Goal: Transaction & Acquisition: Book appointment/travel/reservation

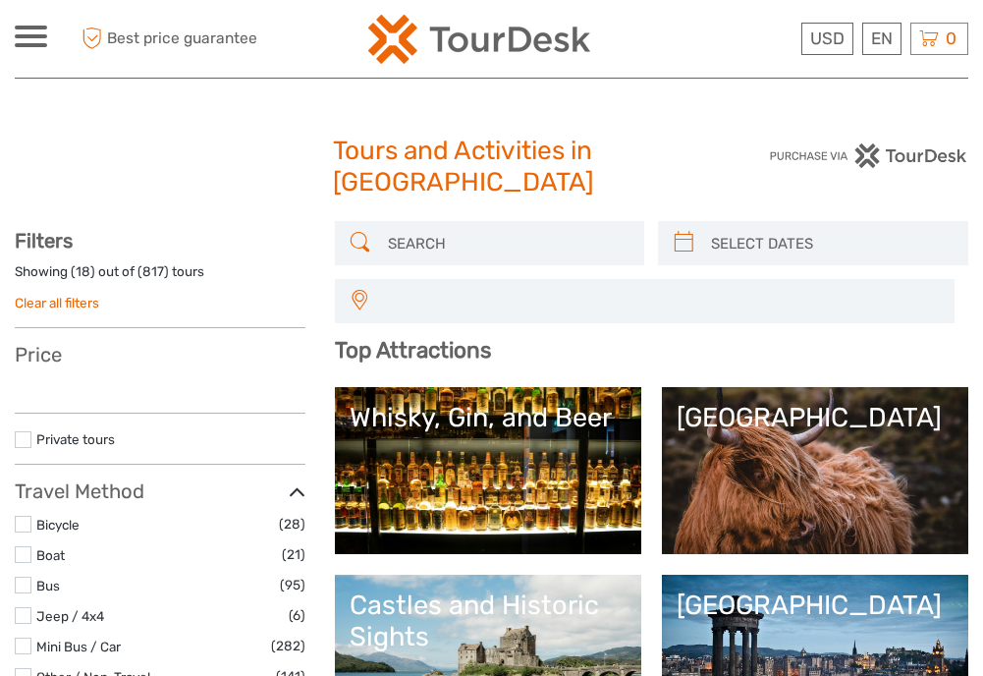
select select
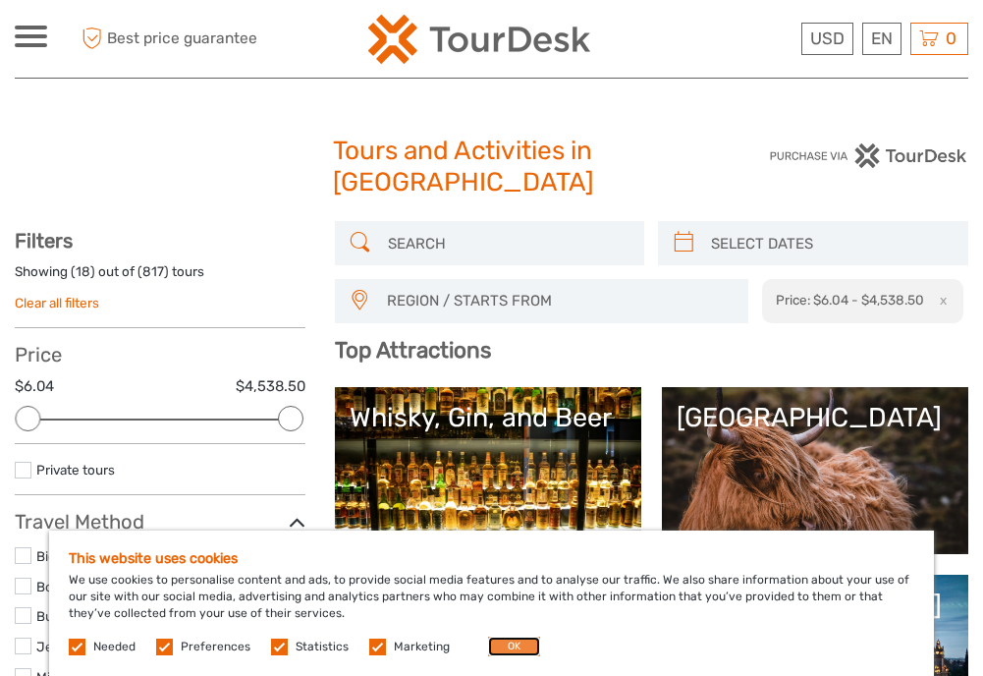
click at [519, 642] on button "OK" at bounding box center [514, 647] width 52 height 20
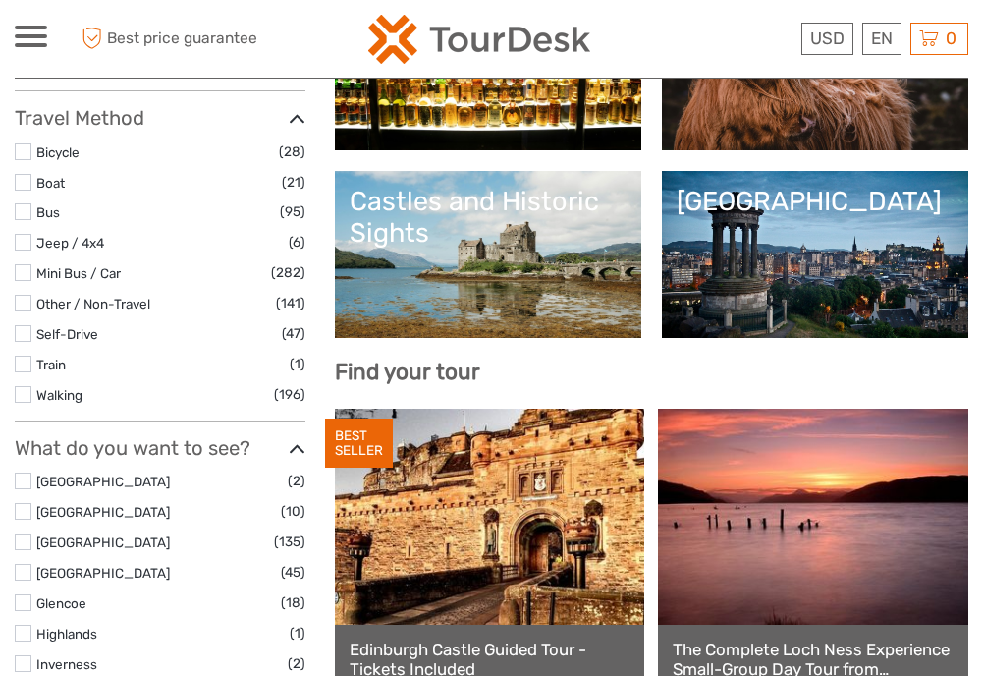
scroll to position [447, 0]
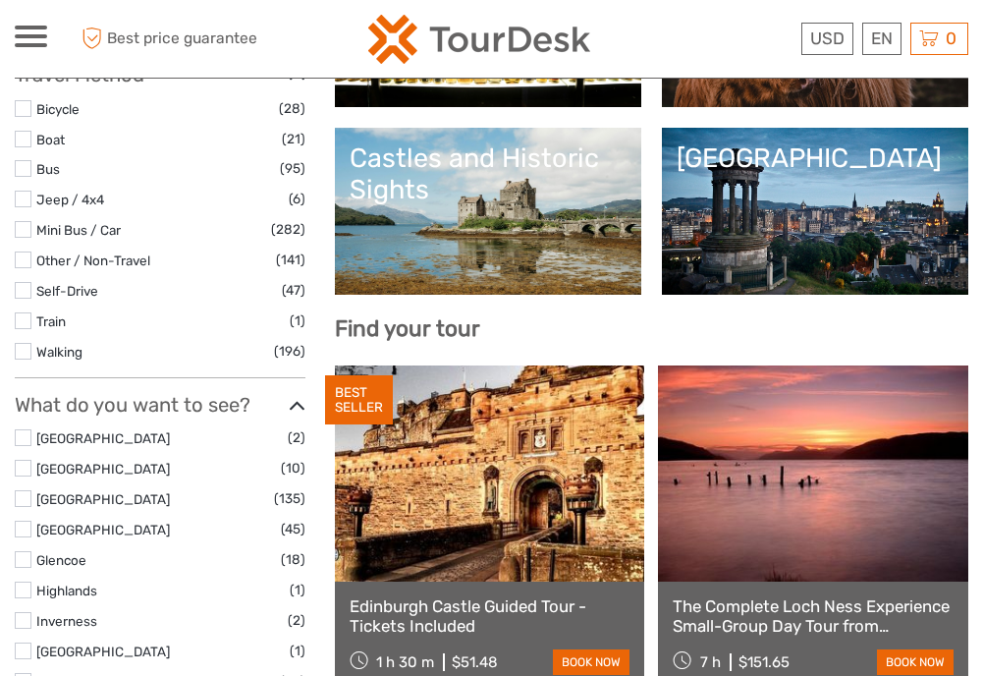
click at [819, 193] on link "[GEOGRAPHIC_DATA]" at bounding box center [815, 211] width 277 height 138
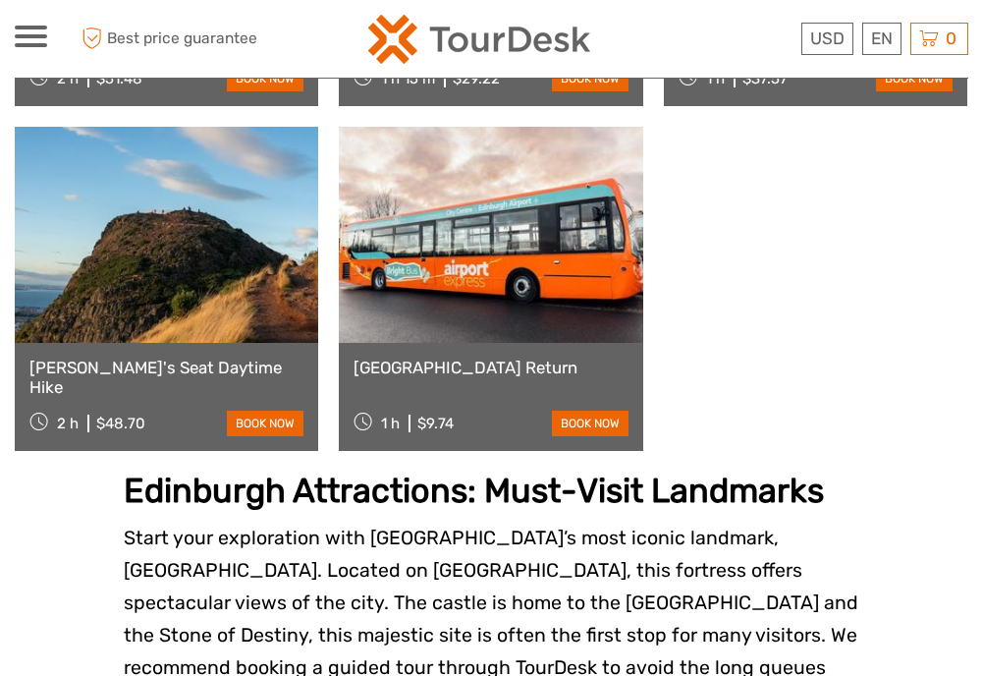
scroll to position [1717, 0]
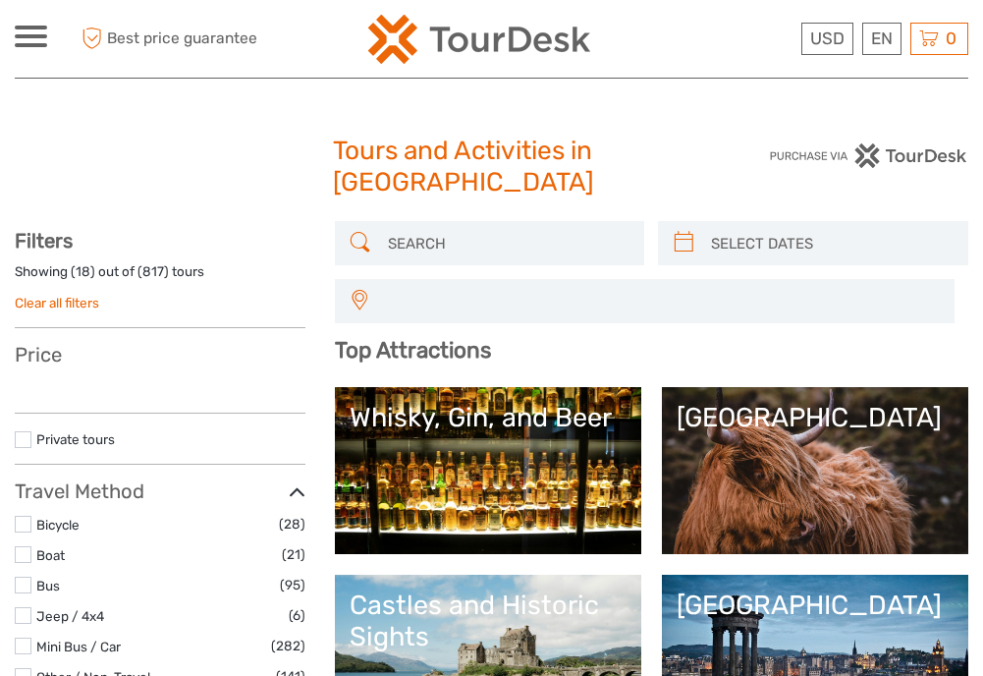
select select
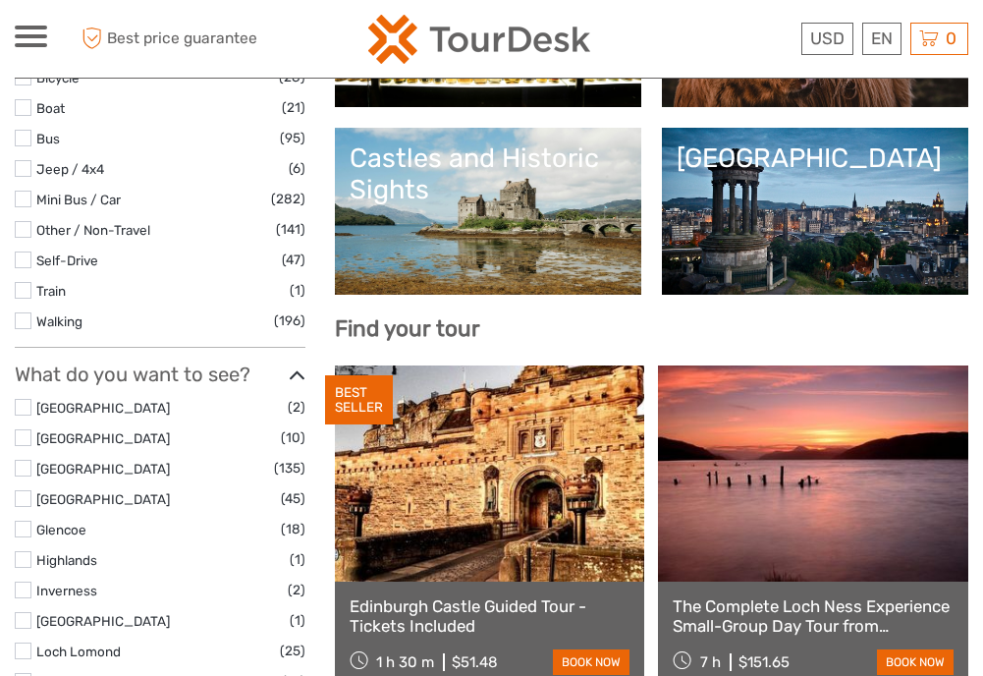
select select
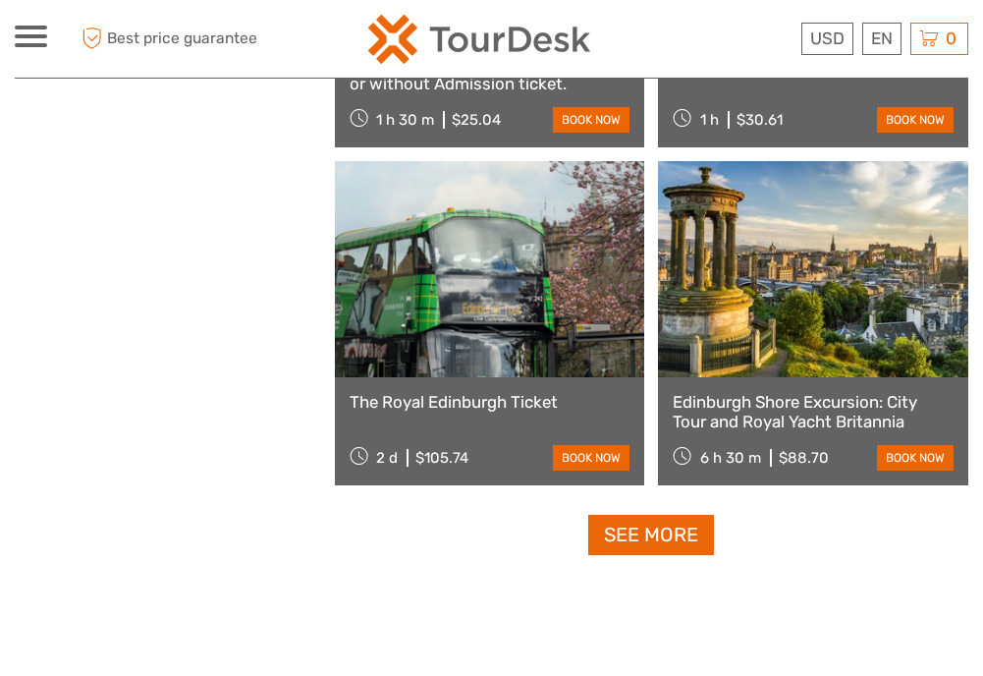
scroll to position [3367, 0]
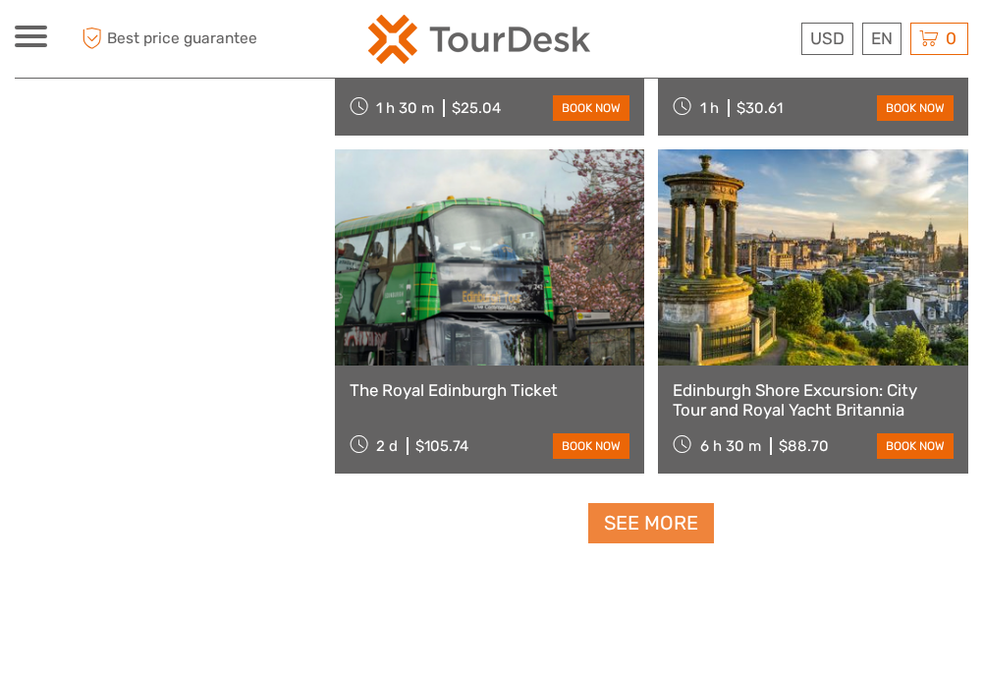
click at [686, 515] on link "See more" at bounding box center [651, 523] width 126 height 40
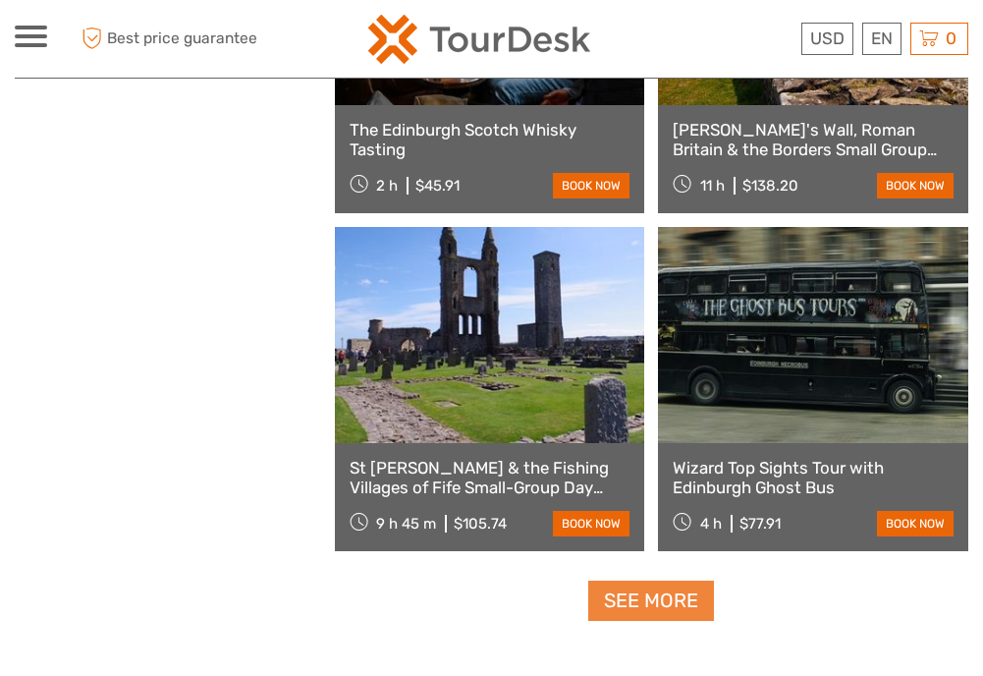
scroll to position [5900, 0]
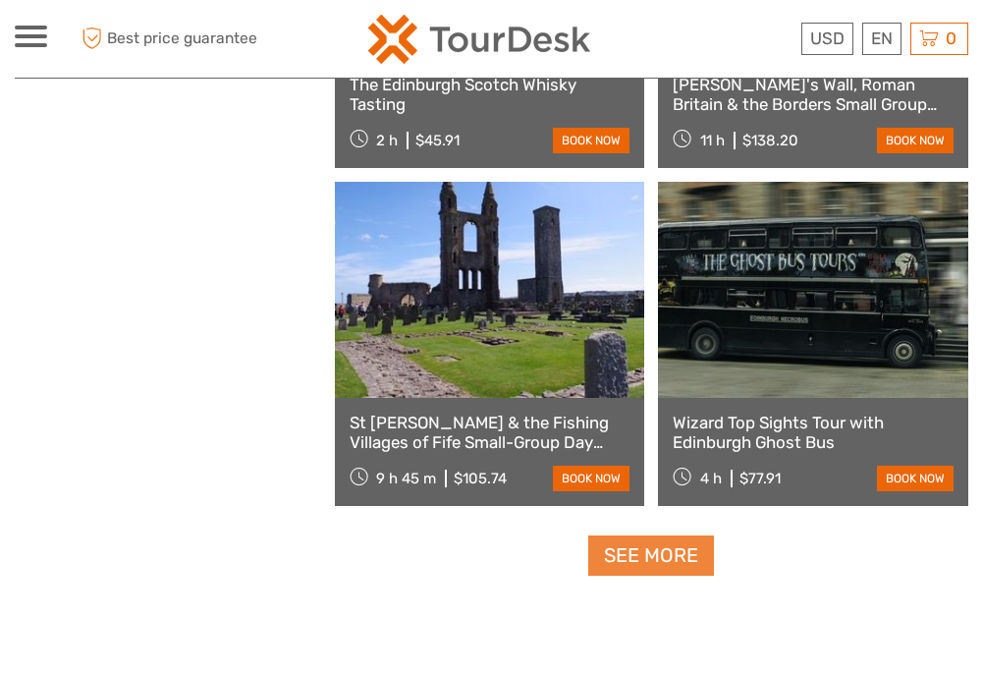
click at [687, 547] on link "See more" at bounding box center [651, 555] width 126 height 40
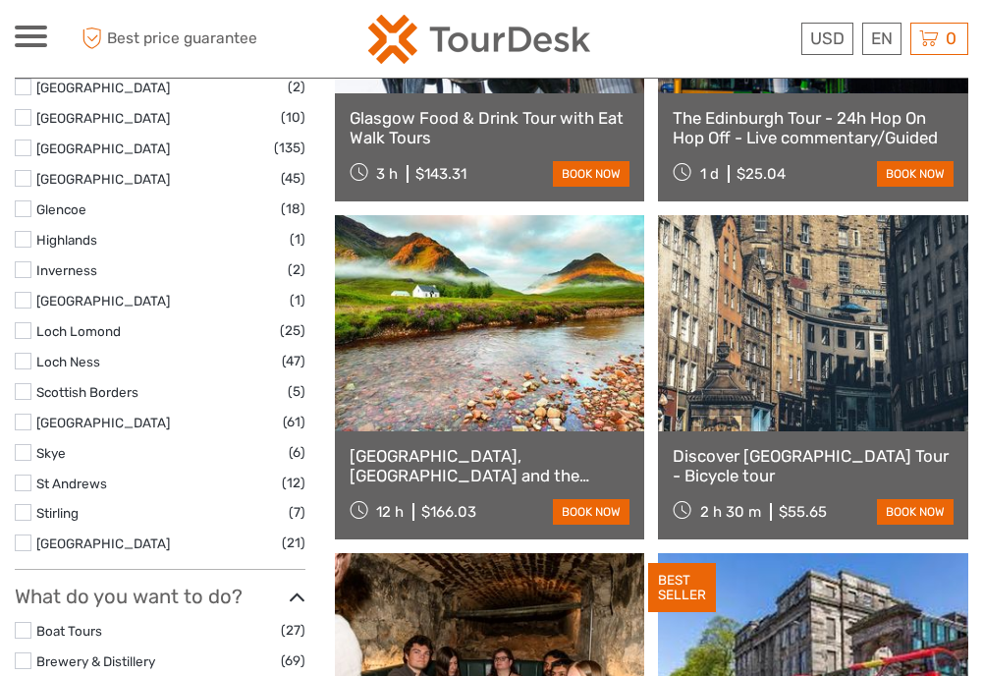
scroll to position [793, 0]
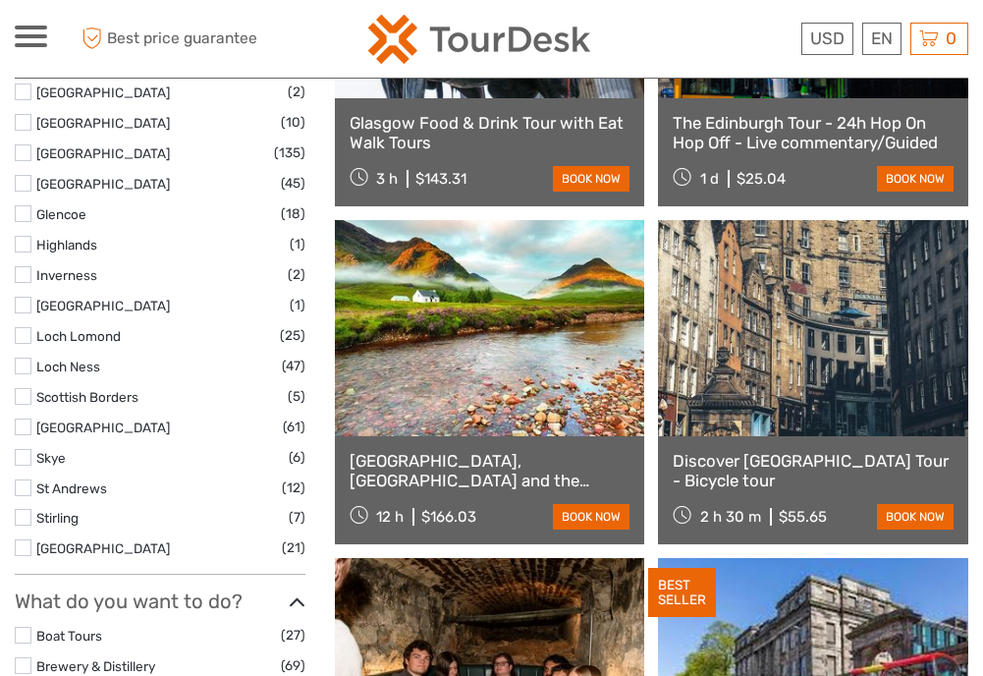
click at [21, 430] on label at bounding box center [23, 427] width 17 height 17
click at [0, 0] on input "checkbox" at bounding box center [0, 0] width 0 height 0
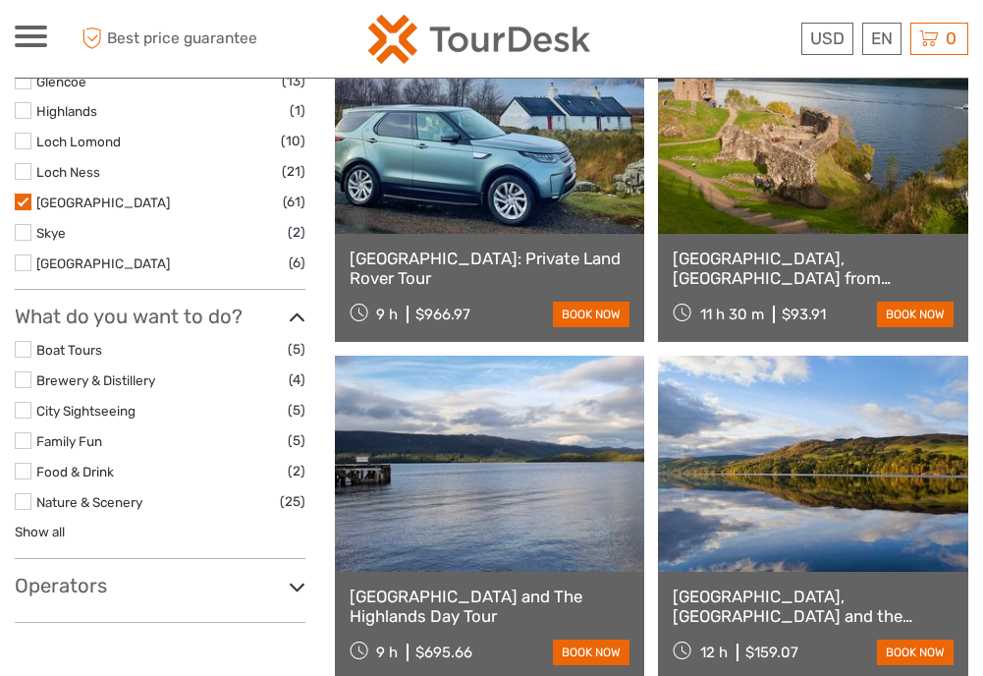
scroll to position [708, 0]
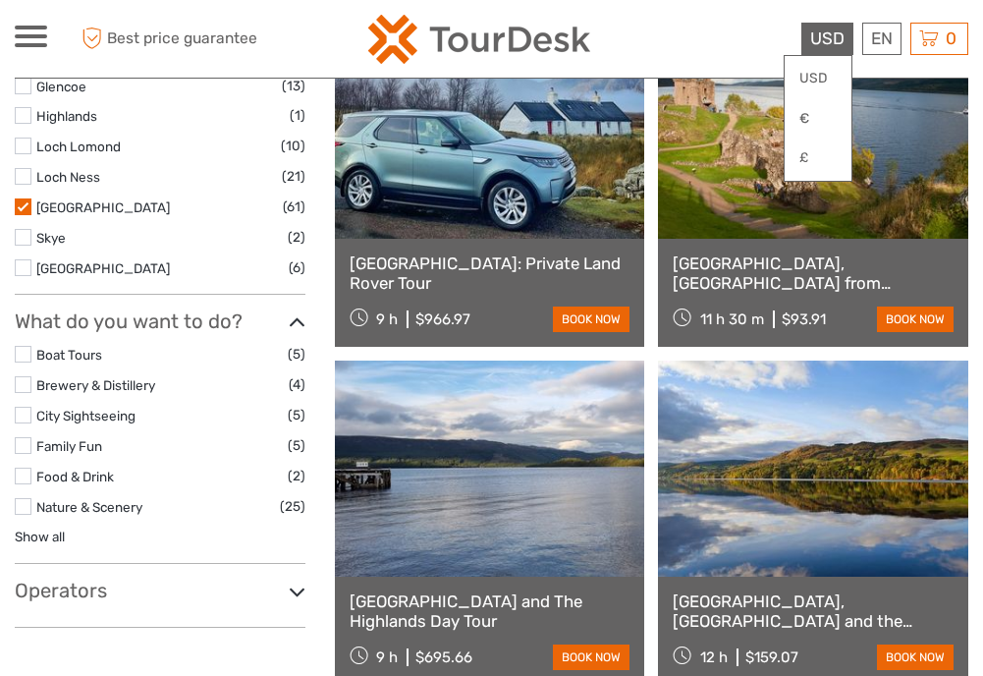
click at [825, 36] on span "USD" at bounding box center [827, 38] width 34 height 20
click at [726, 40] on div at bounding box center [494, 39] width 474 height 48
click at [729, 48] on div at bounding box center [494, 39] width 474 height 48
click at [825, 64] on link "USD" at bounding box center [818, 78] width 67 height 35
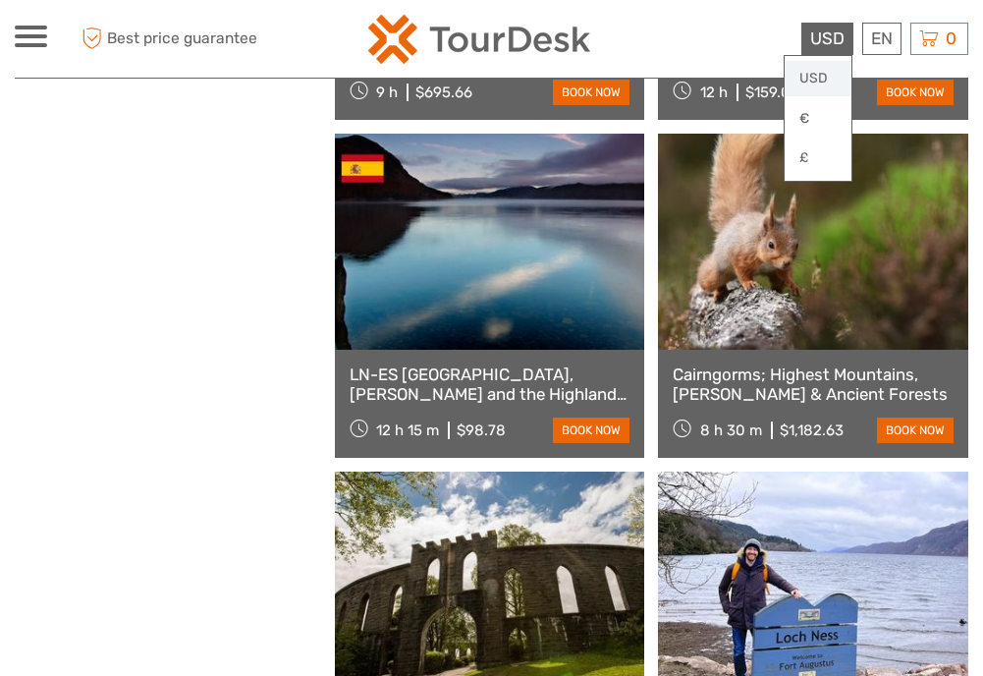
scroll to position [1280, 0]
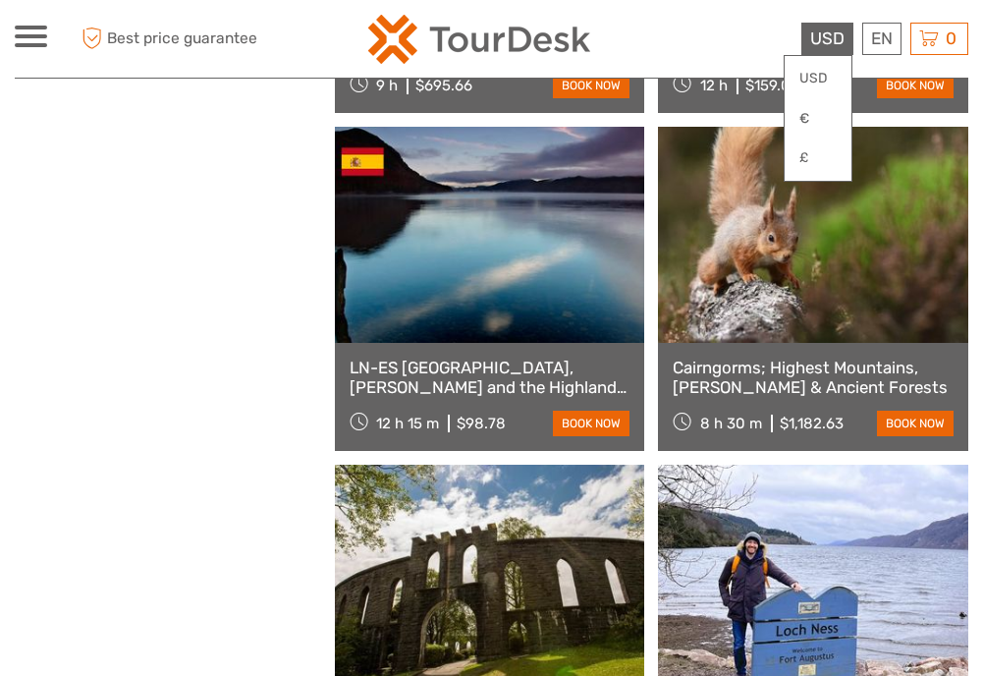
click at [170, 479] on div "Show filters Hide filters Filters Showing ( 18 ) out of ( 61 ) tours Clear all …" at bounding box center [175, 590] width 320 height 3298
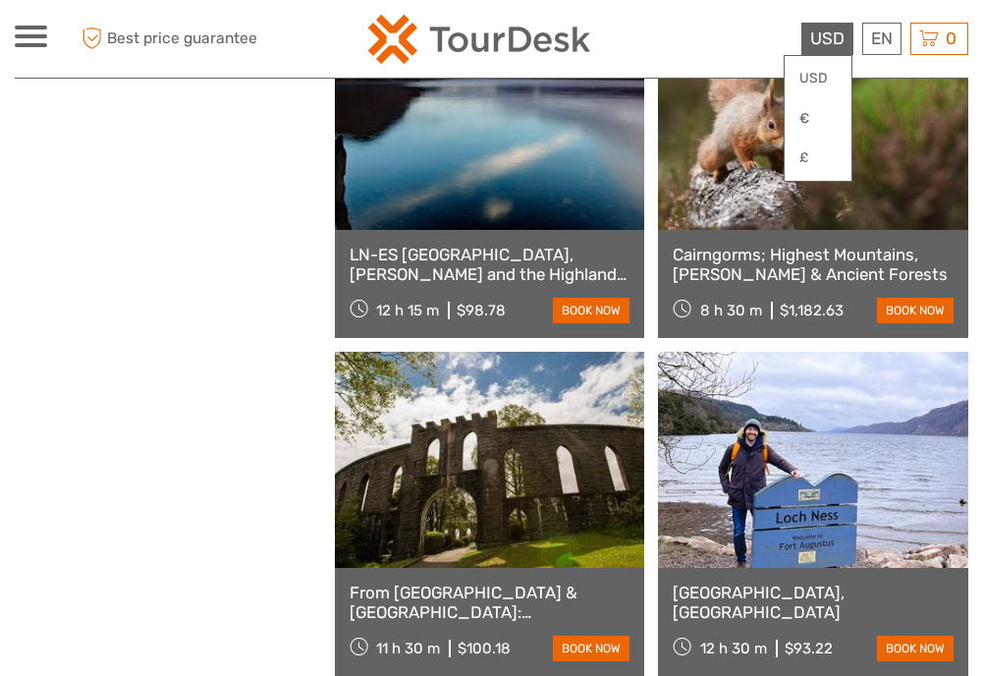
scroll to position [1400, 0]
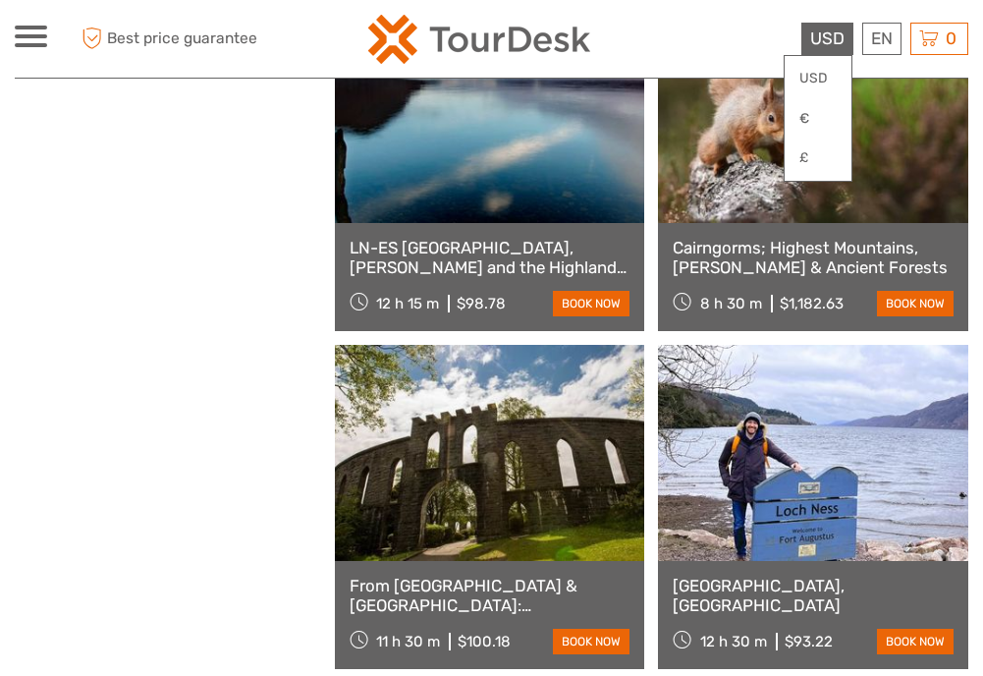
click at [210, 437] on div "Show filters Hide filters Filters Showing ( 18 ) out of ( 61 ) tours Clear all …" at bounding box center [175, 470] width 320 height 3298
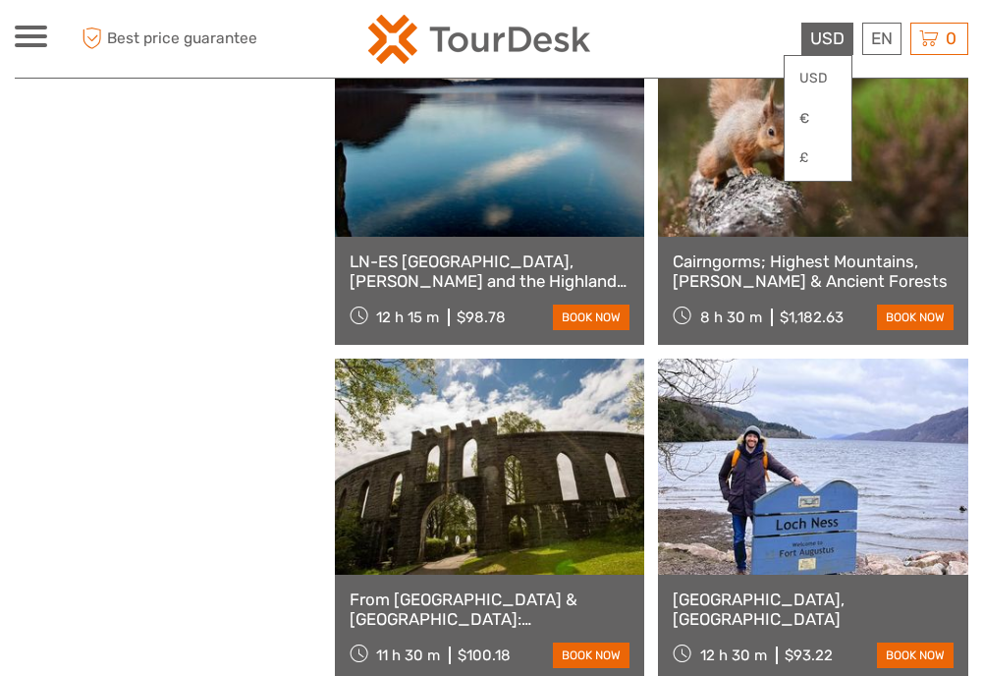
scroll to position [1337, 0]
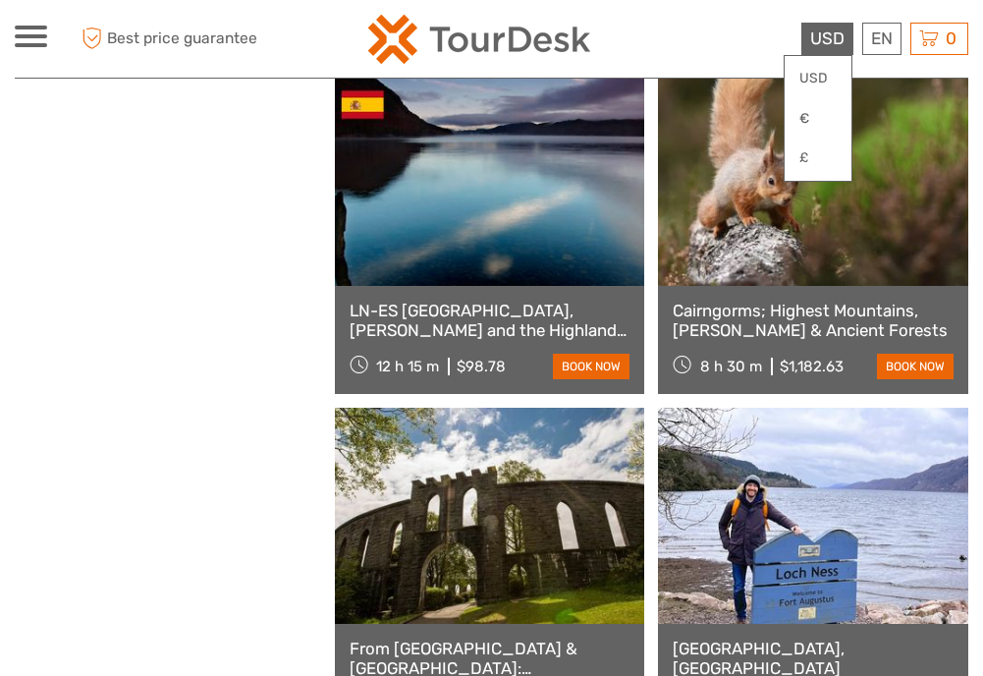
click at [755, 309] on link "Cairngorms; Highest Mountains, Bonnie Lochs & Ancient Forests" at bounding box center [813, 321] width 281 height 40
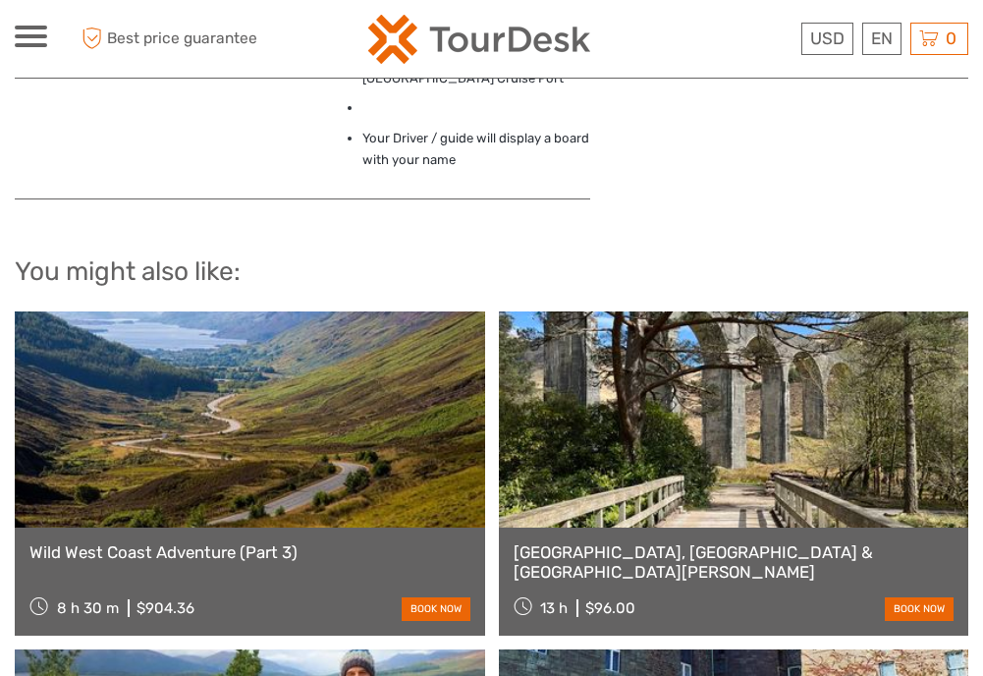
scroll to position [1766, 0]
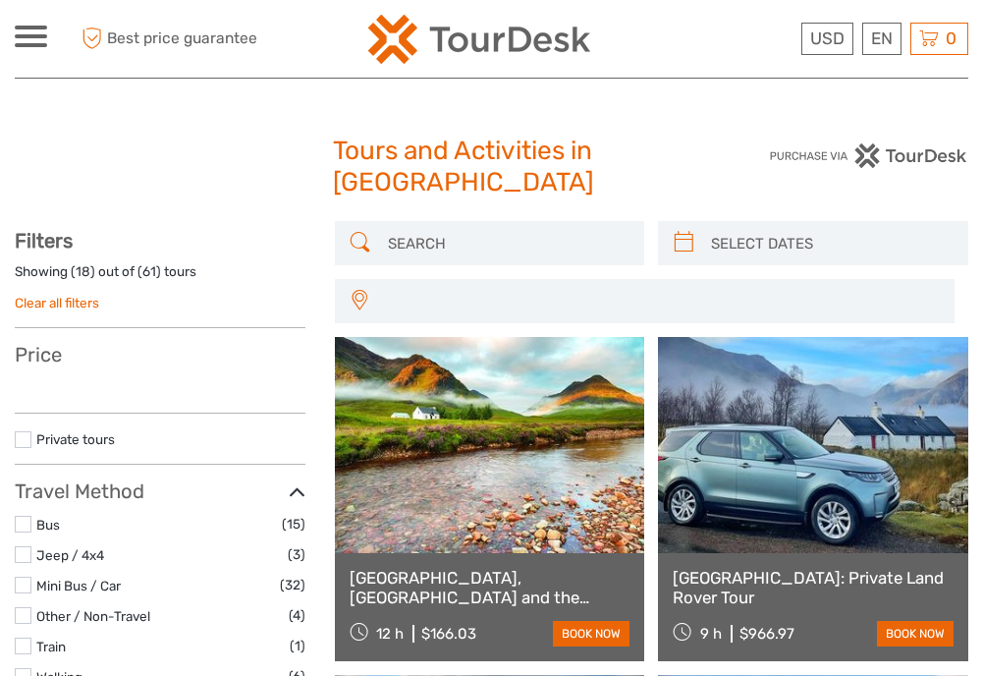
select select
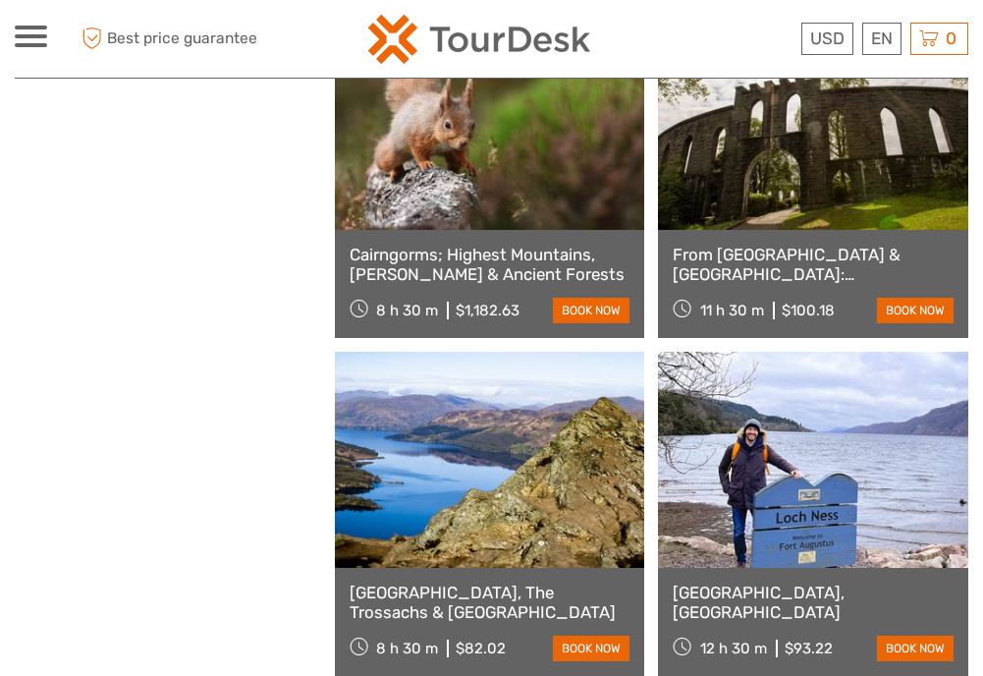
select select
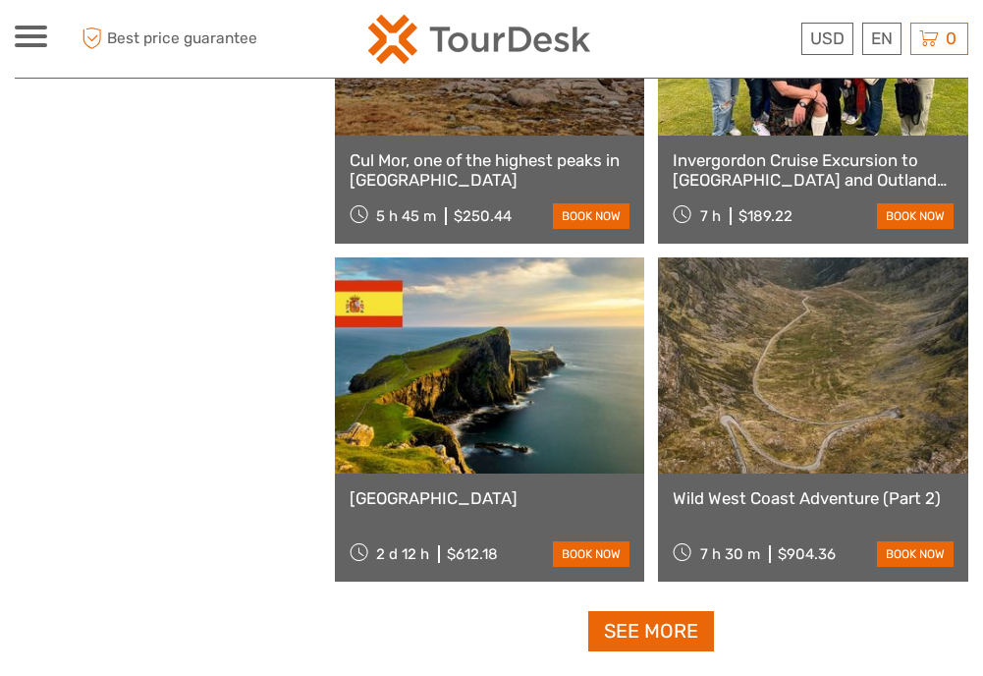
scroll to position [2814, 0]
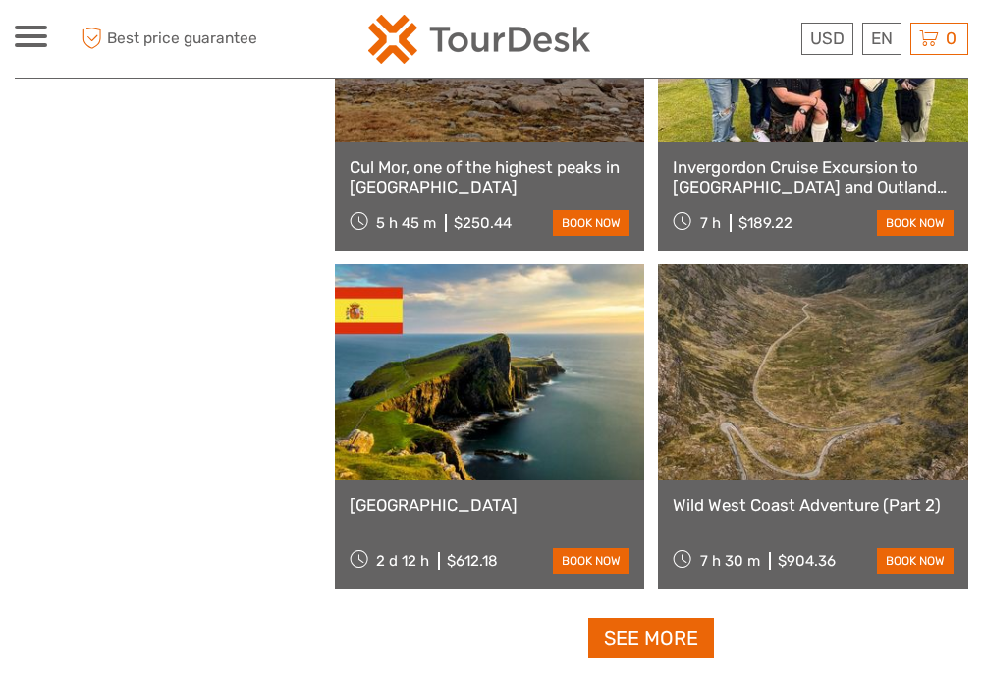
scroll to position [291, 0]
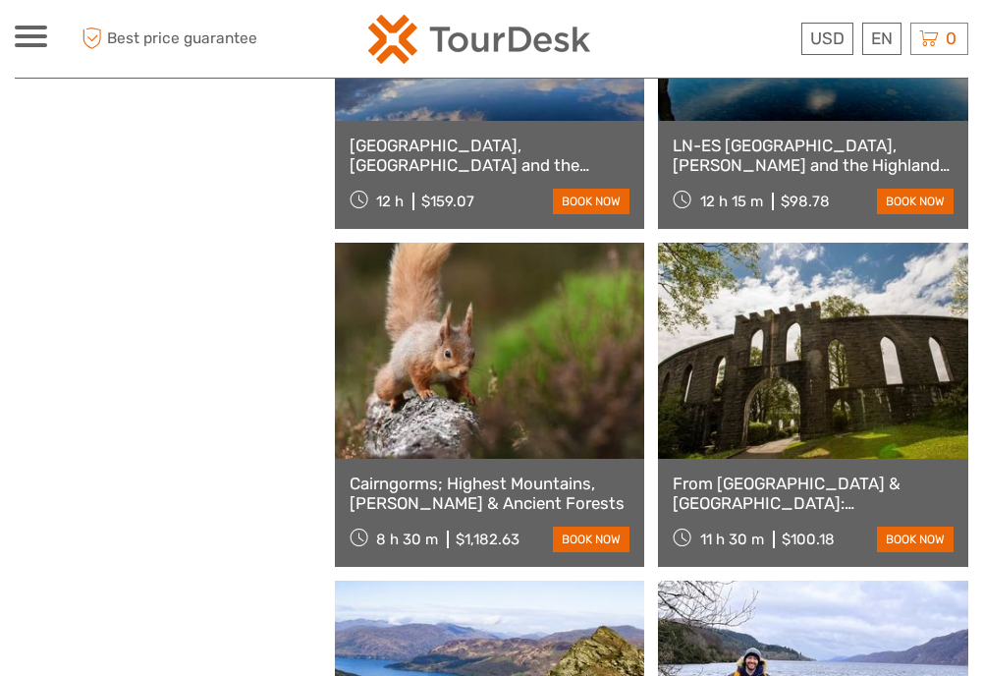
scroll to position [1106, 0]
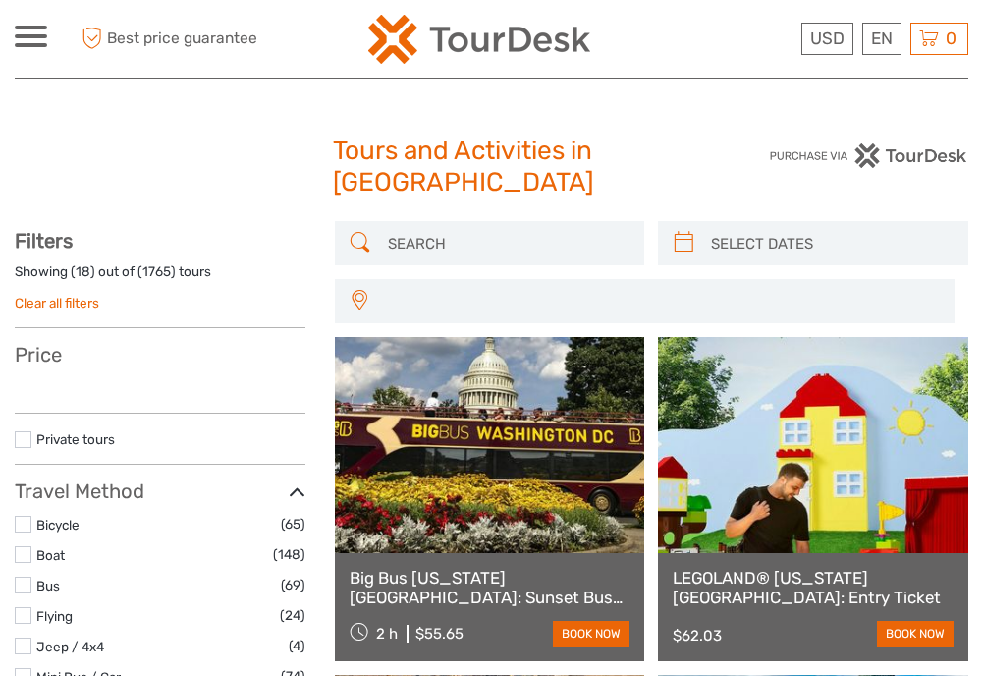
select select
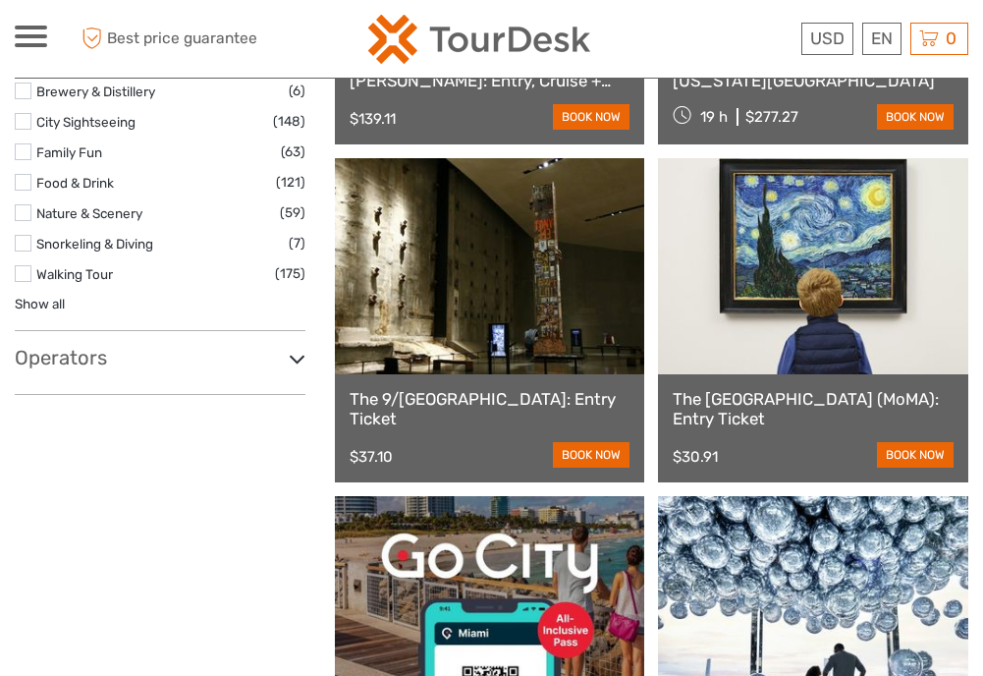
scroll to position [870, 0]
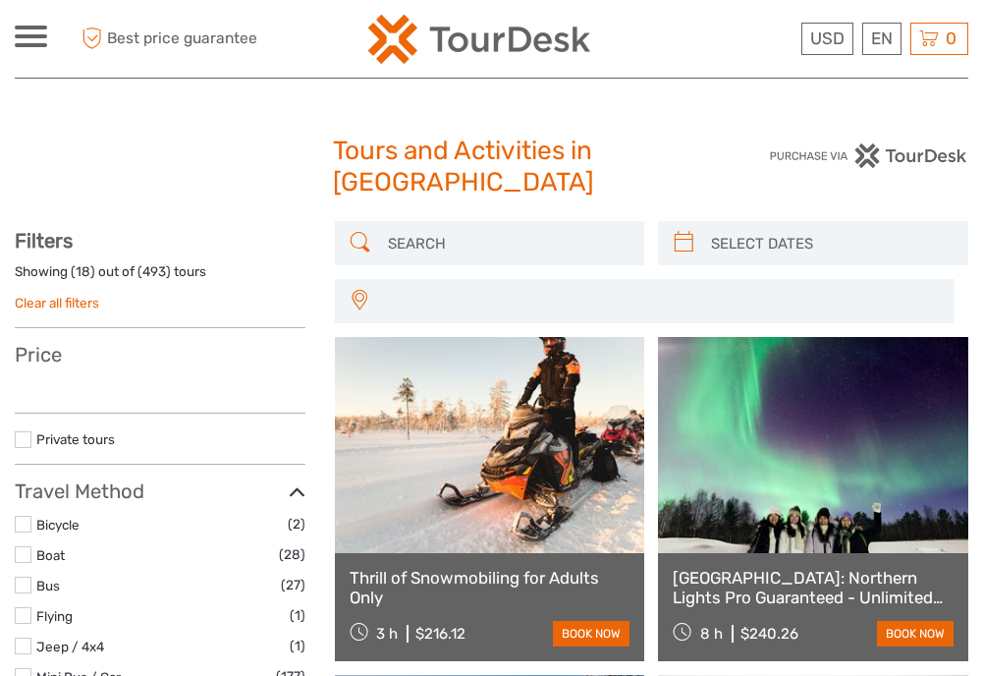
select select
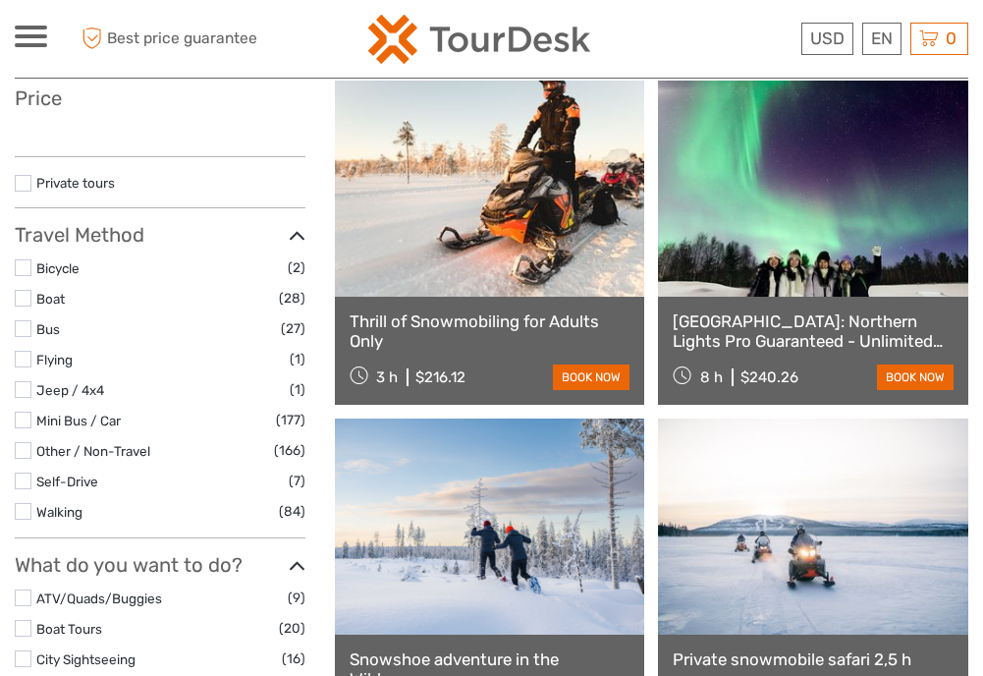
select select
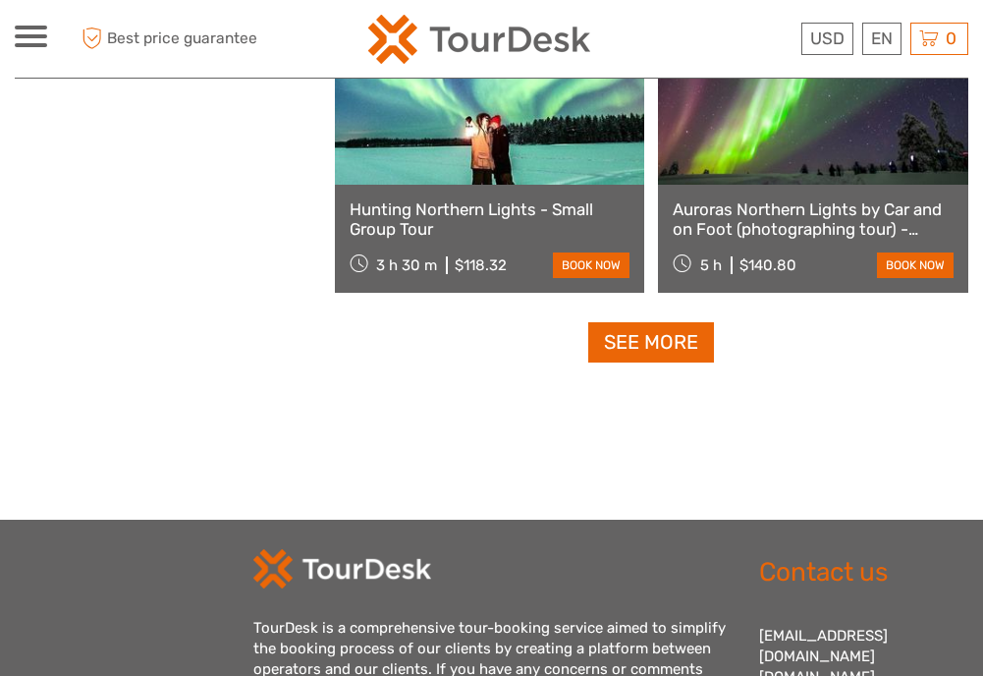
scroll to position [3080, 0]
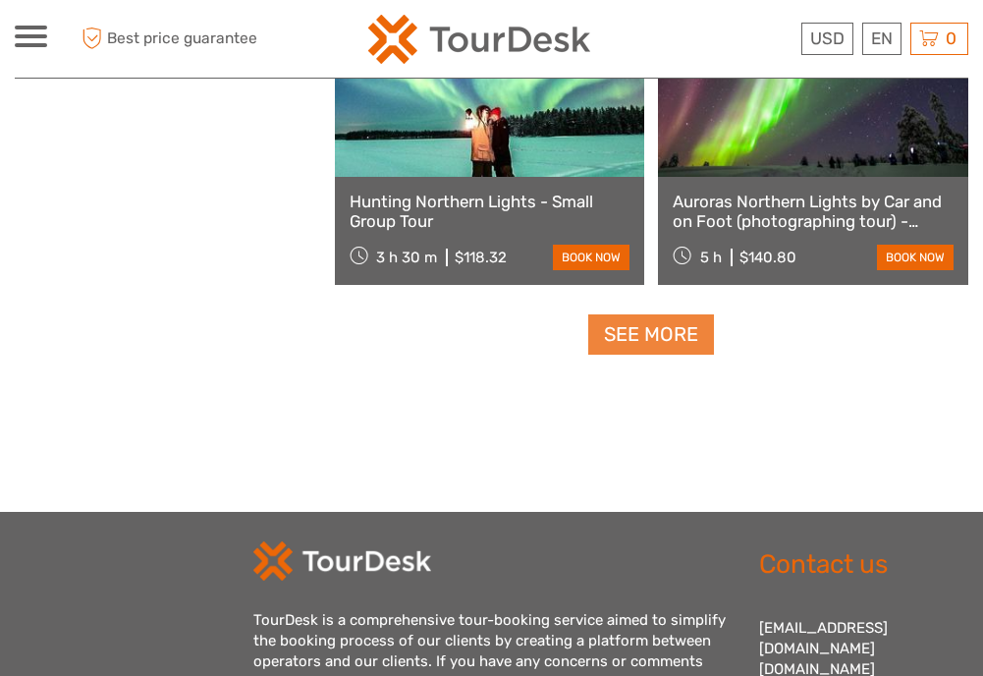
click at [685, 344] on link "See more" at bounding box center [651, 334] width 126 height 40
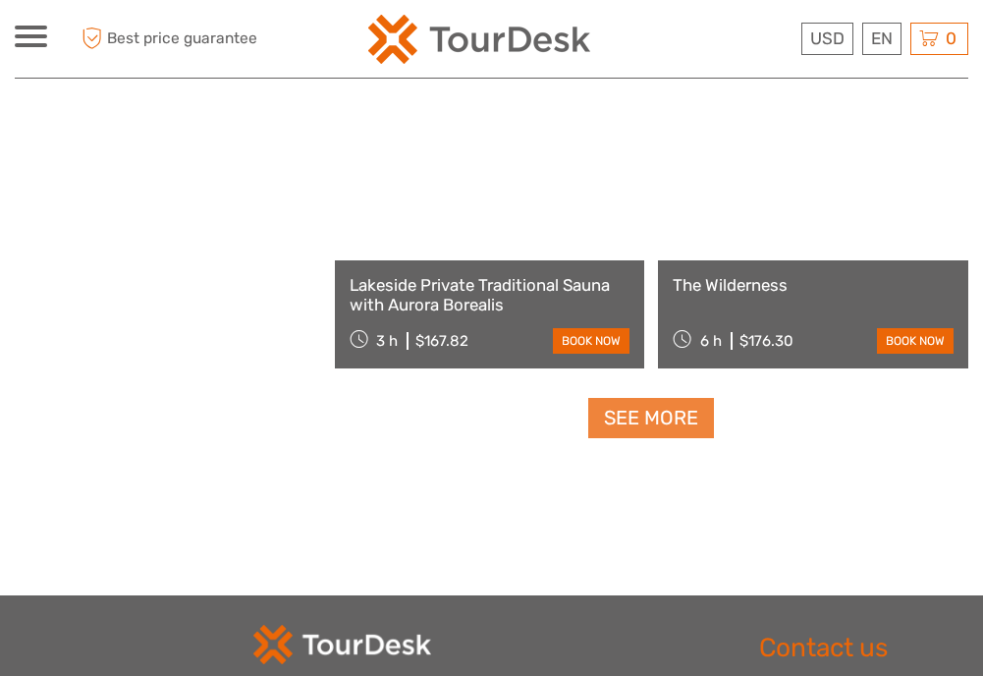
scroll to position [6045, 0]
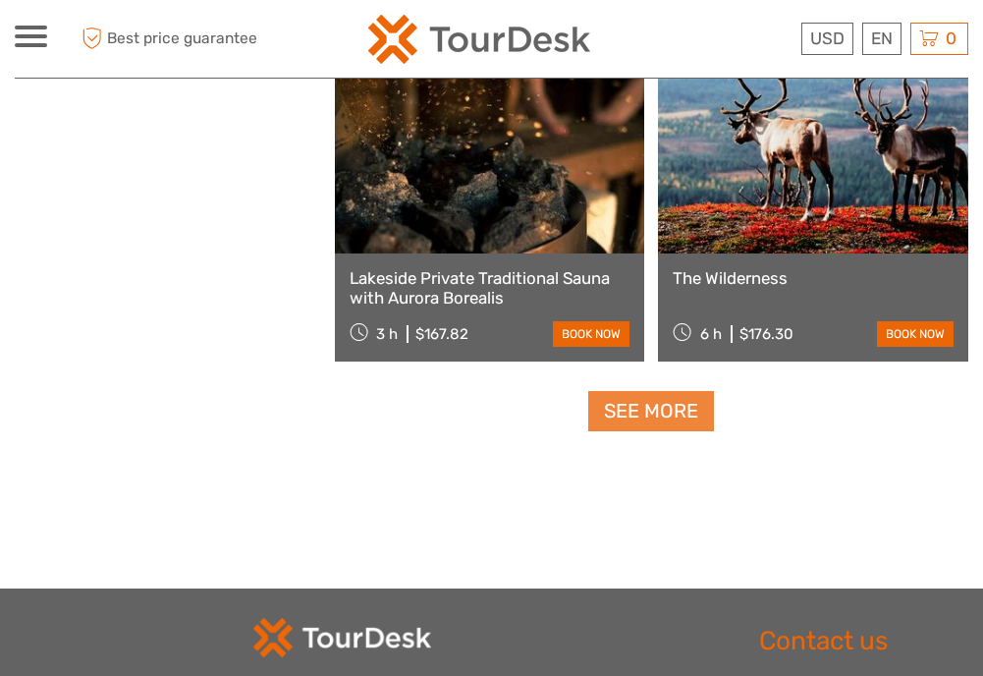
click at [675, 419] on link "See more" at bounding box center [651, 411] width 126 height 40
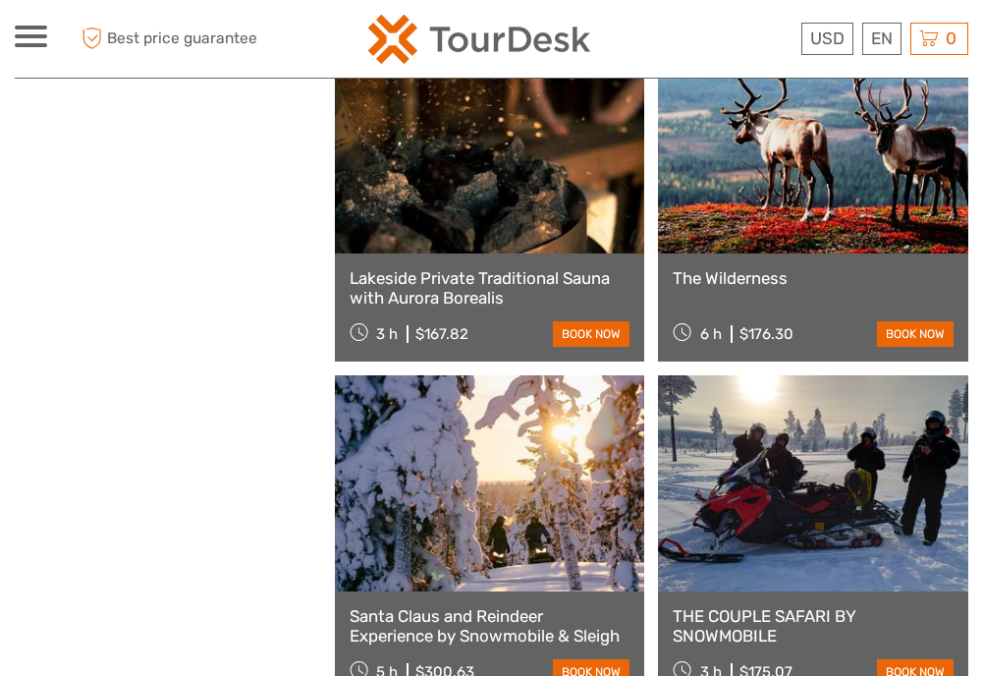
scroll to position [3080, 0]
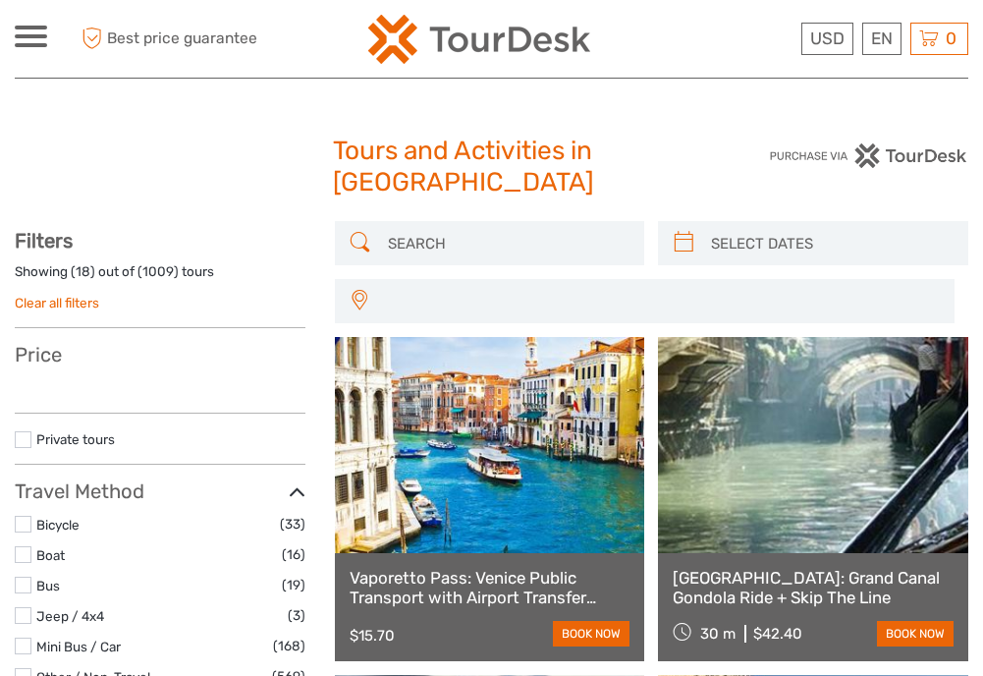
select select
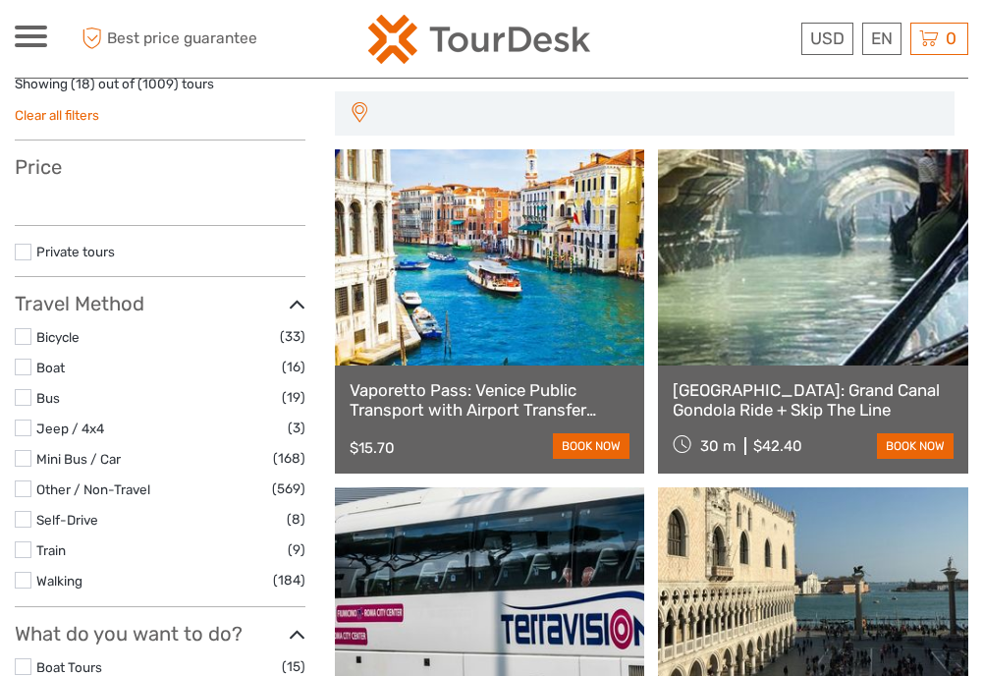
select select
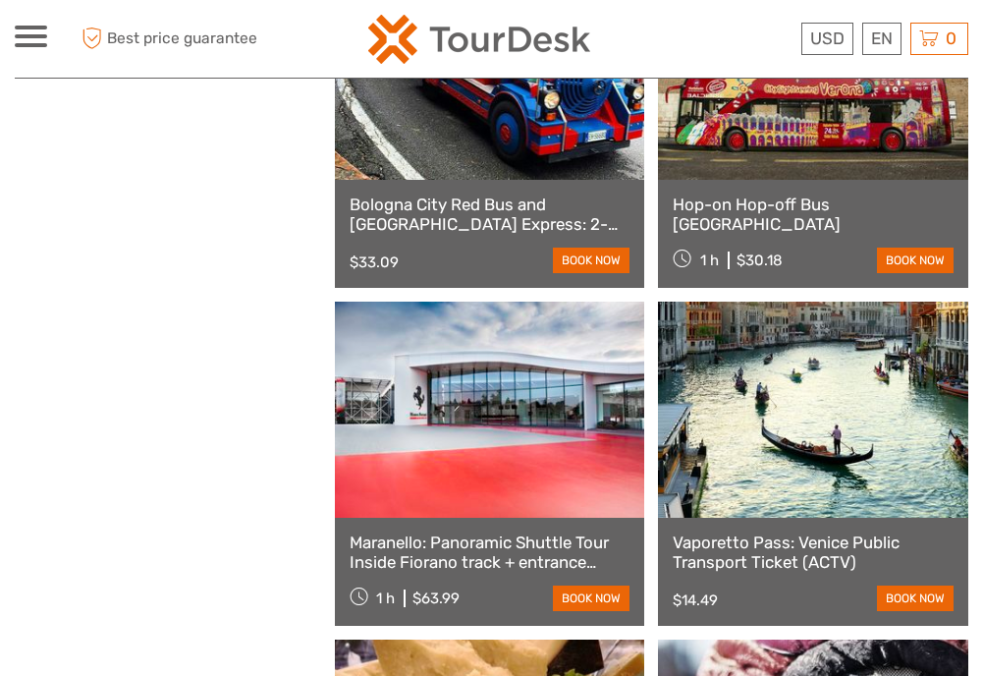
scroll to position [1746, 0]
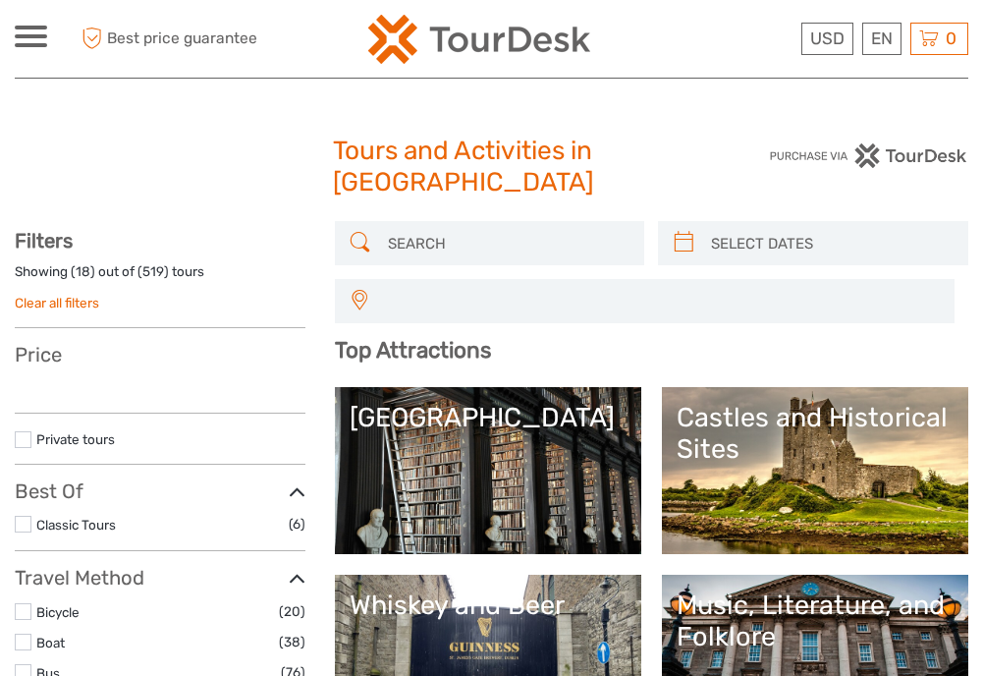
select select
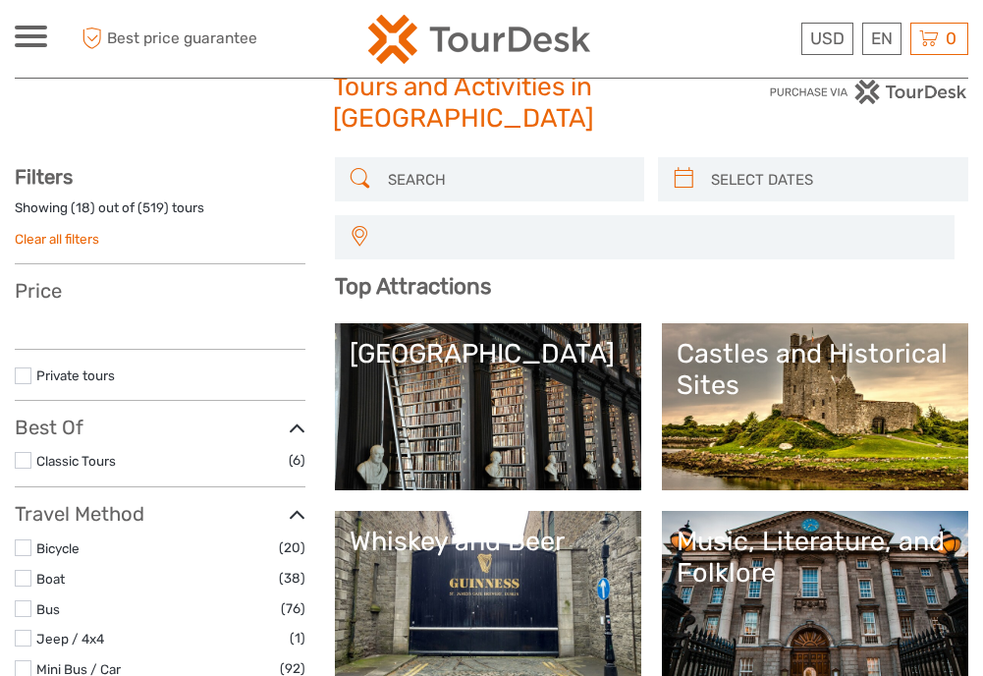
scroll to position [106, 0]
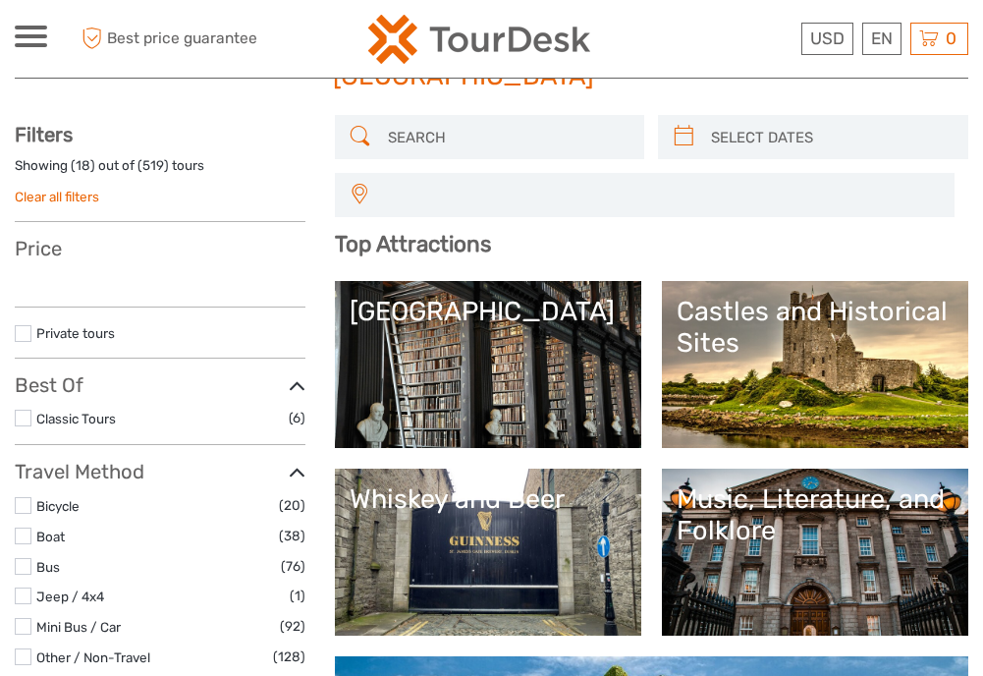
select select
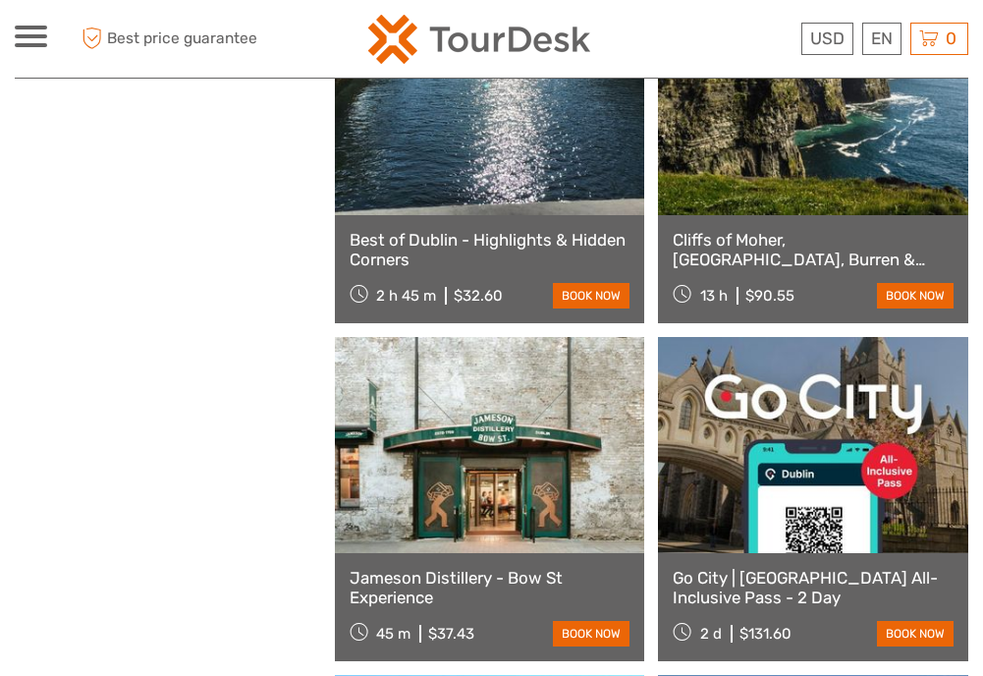
scroll to position [2693, 0]
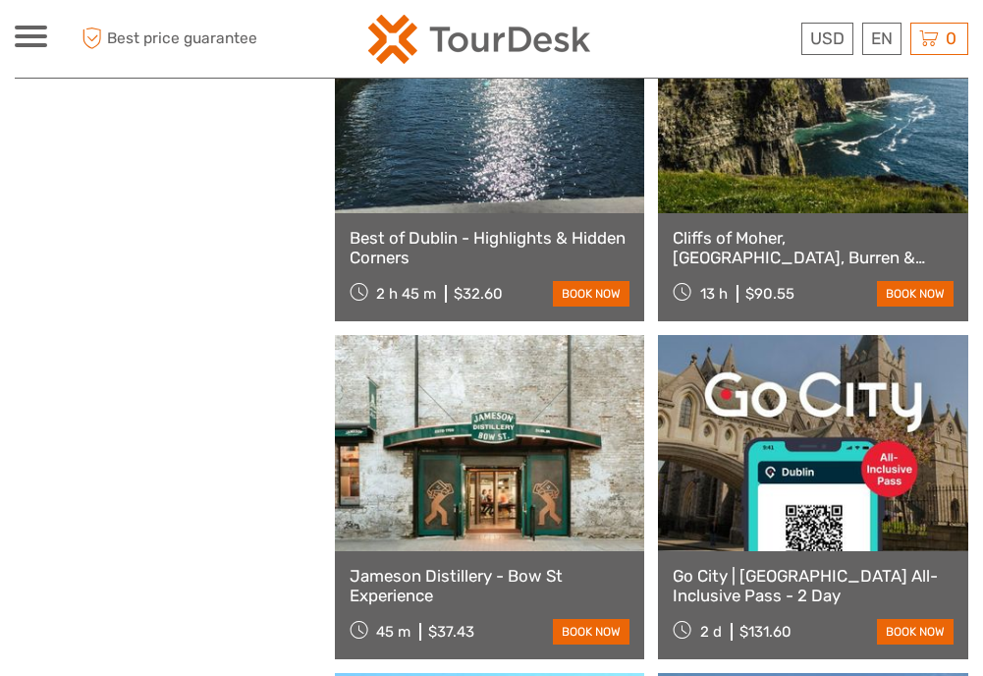
click at [783, 148] on link at bounding box center [813, 105] width 310 height 216
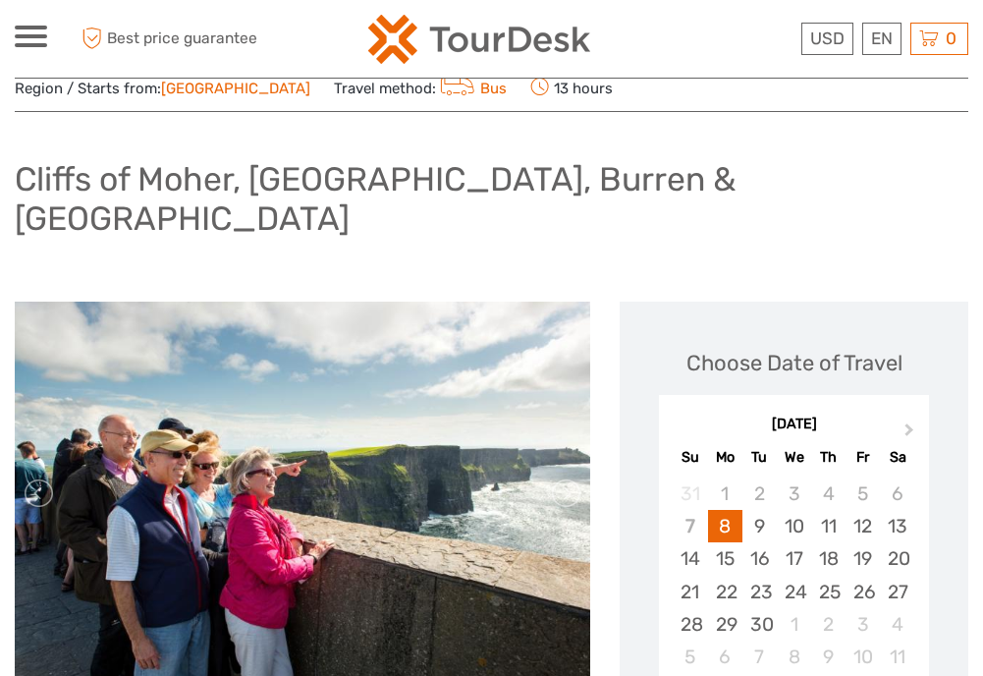
scroll to position [59, 0]
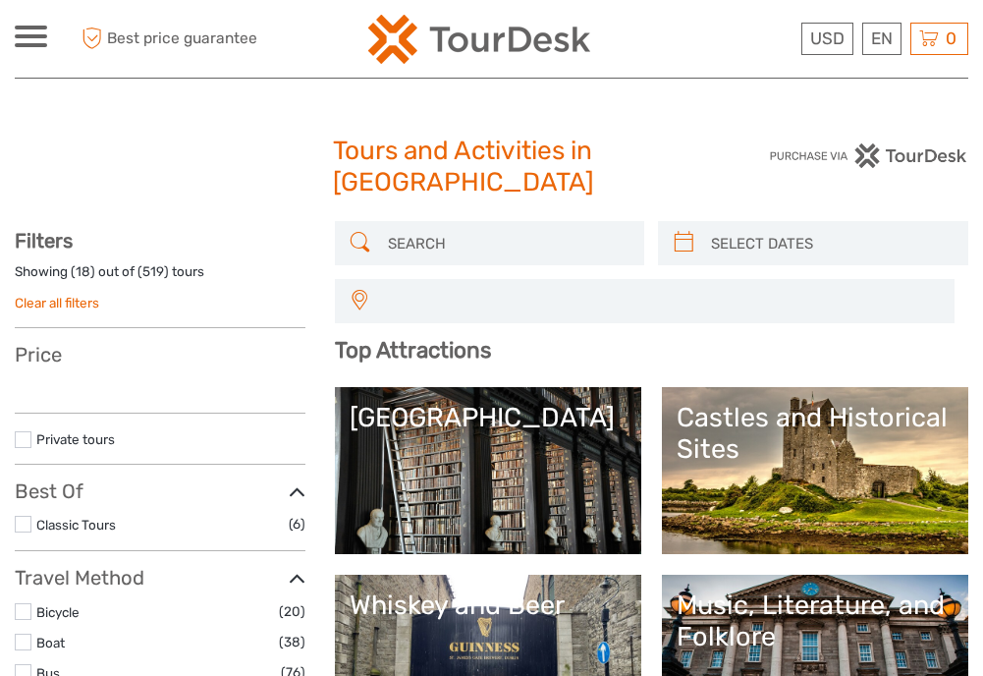
select select
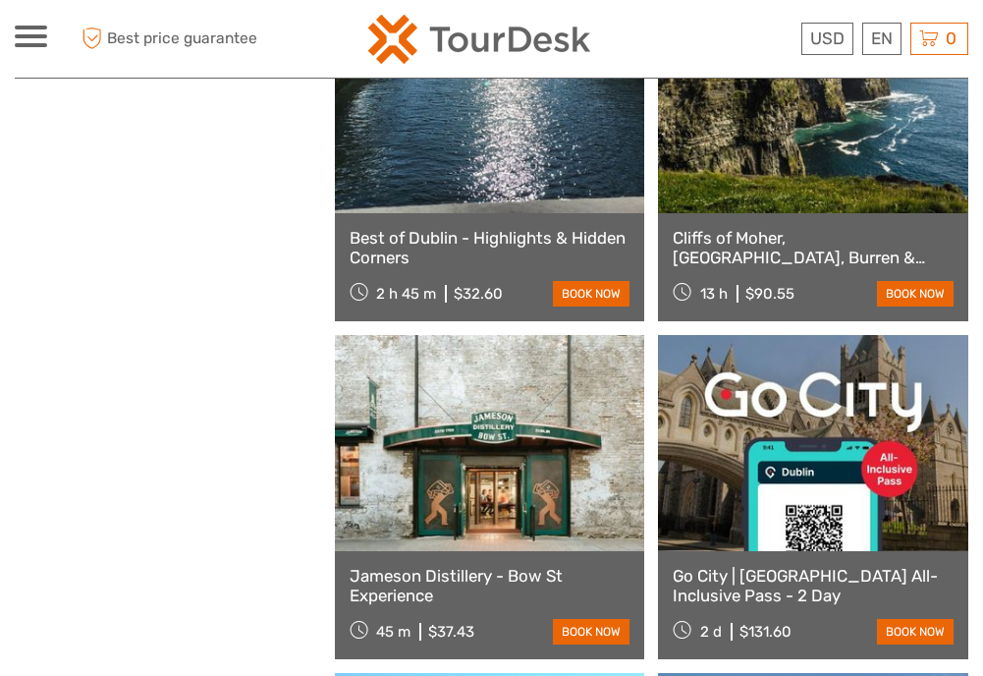
select select
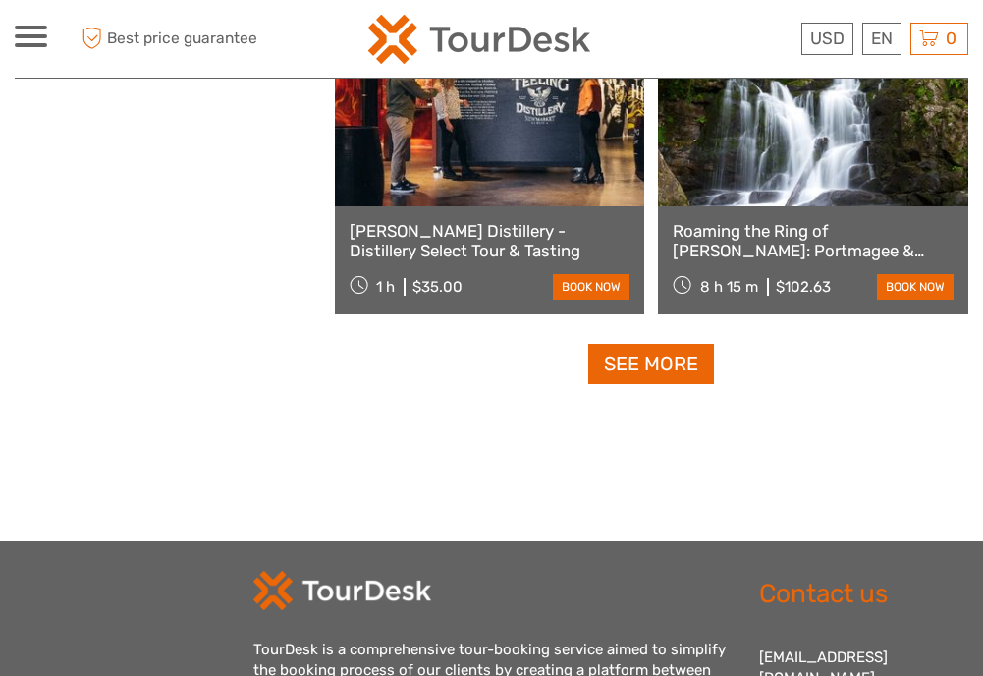
scroll to position [3722, 0]
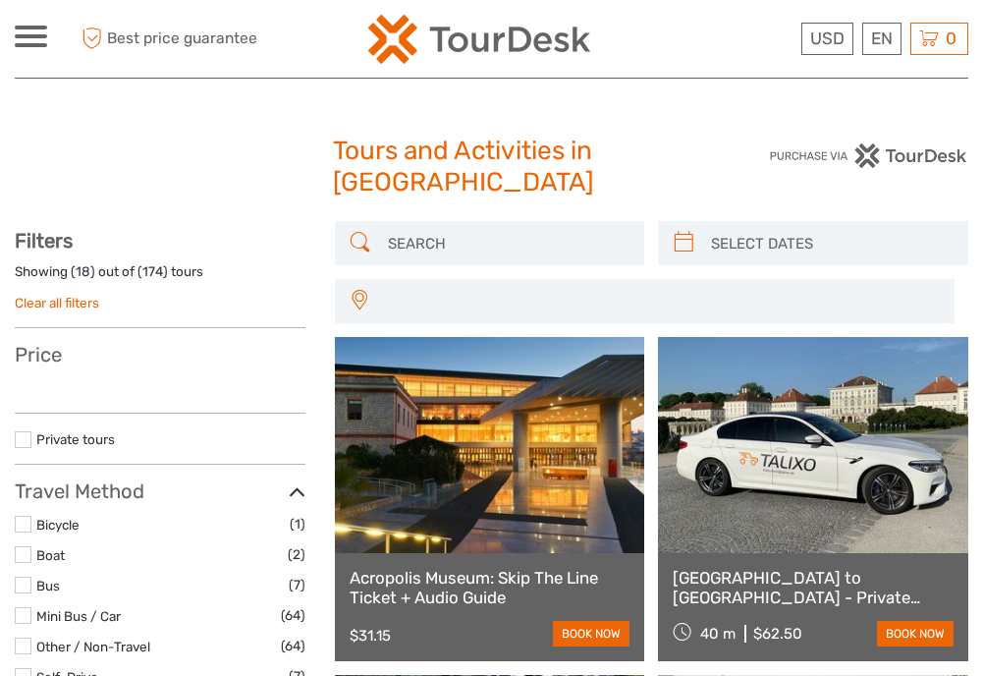
select select
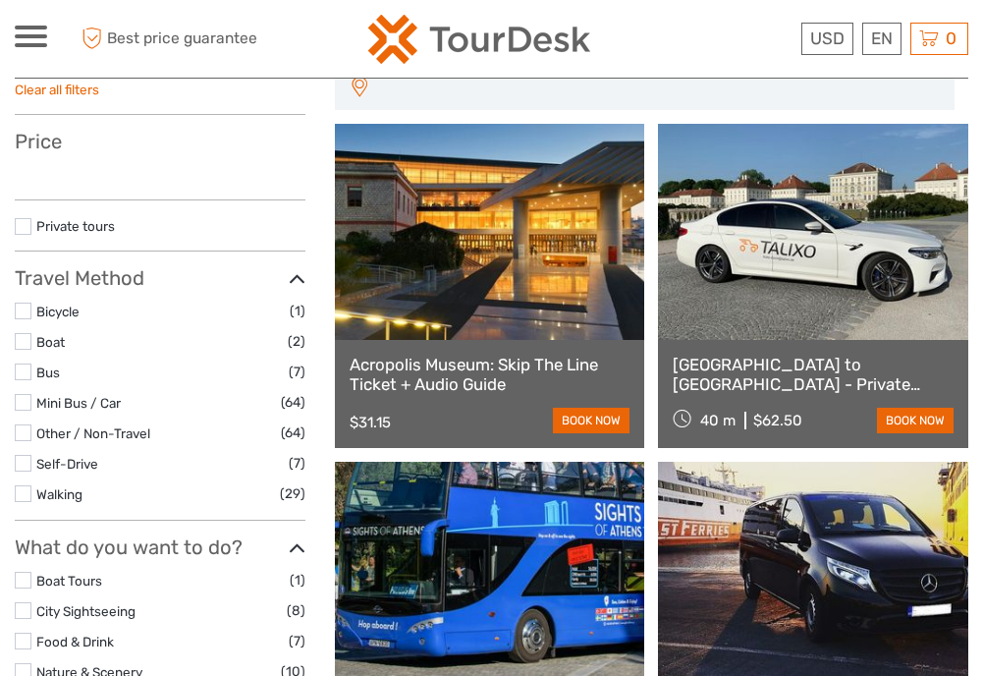
select select
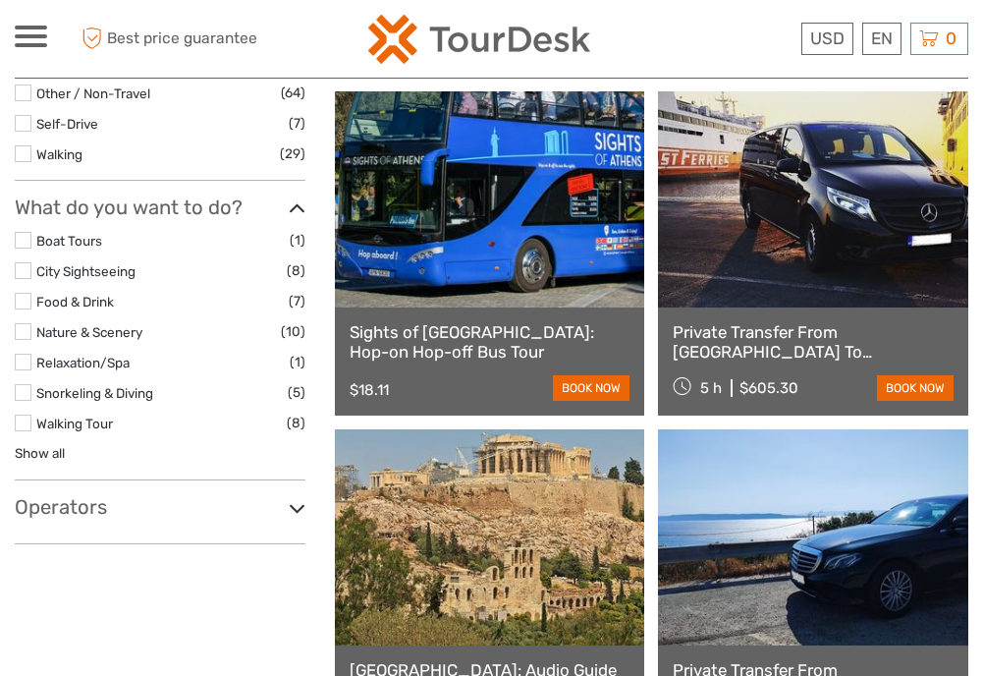
scroll to position [580, 0]
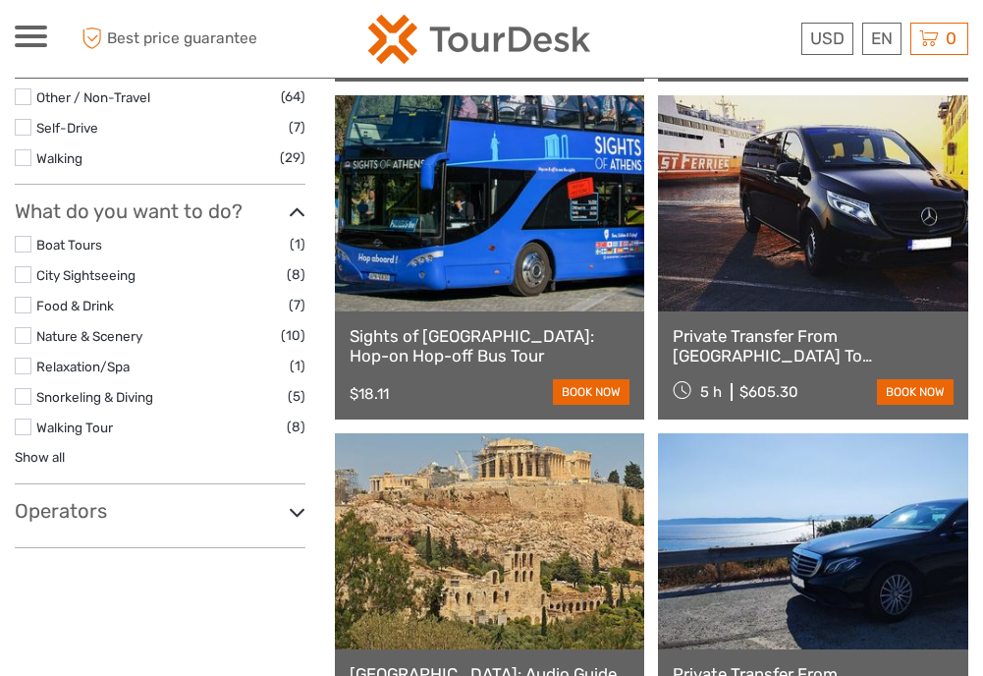
click at [24, 336] on label at bounding box center [23, 335] width 17 height 17
click at [0, 0] on input "checkbox" at bounding box center [0, 0] width 0 height 0
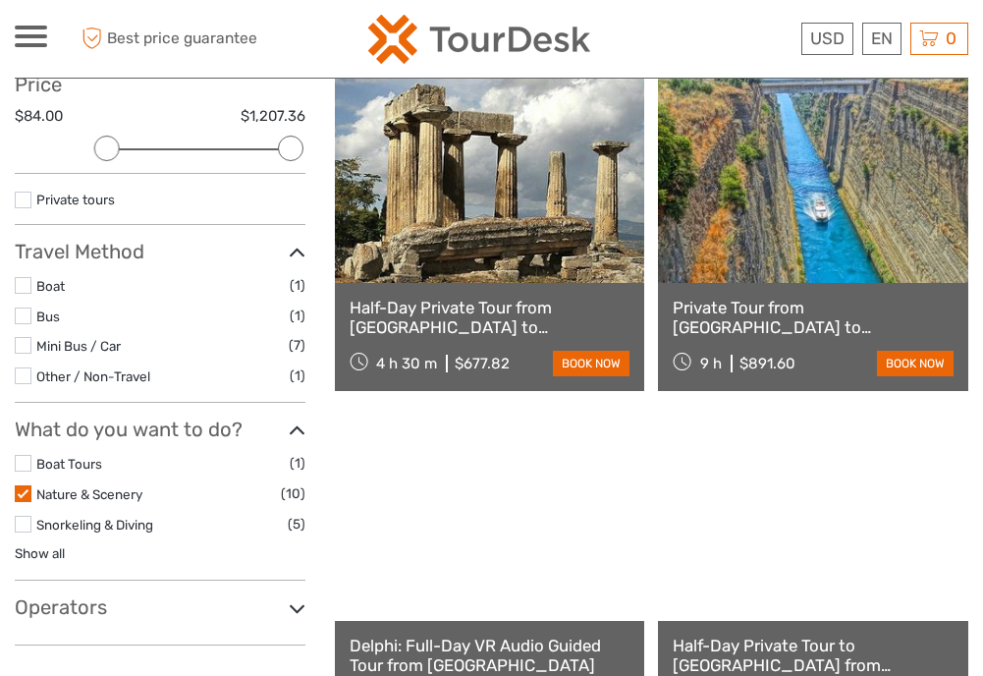
scroll to position [269, 0]
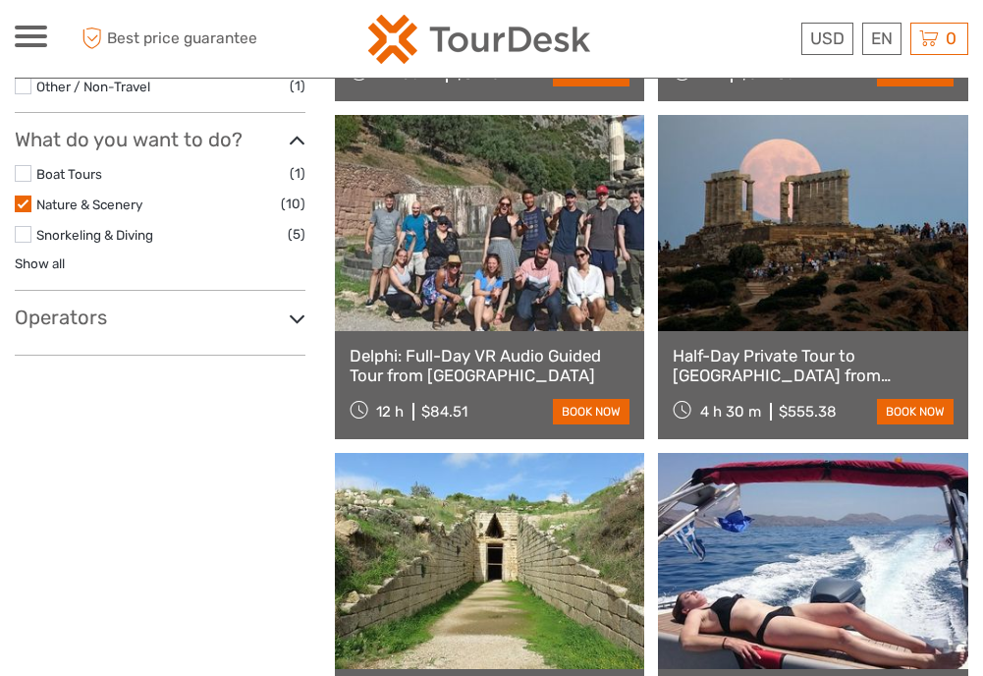
scroll to position [162, 0]
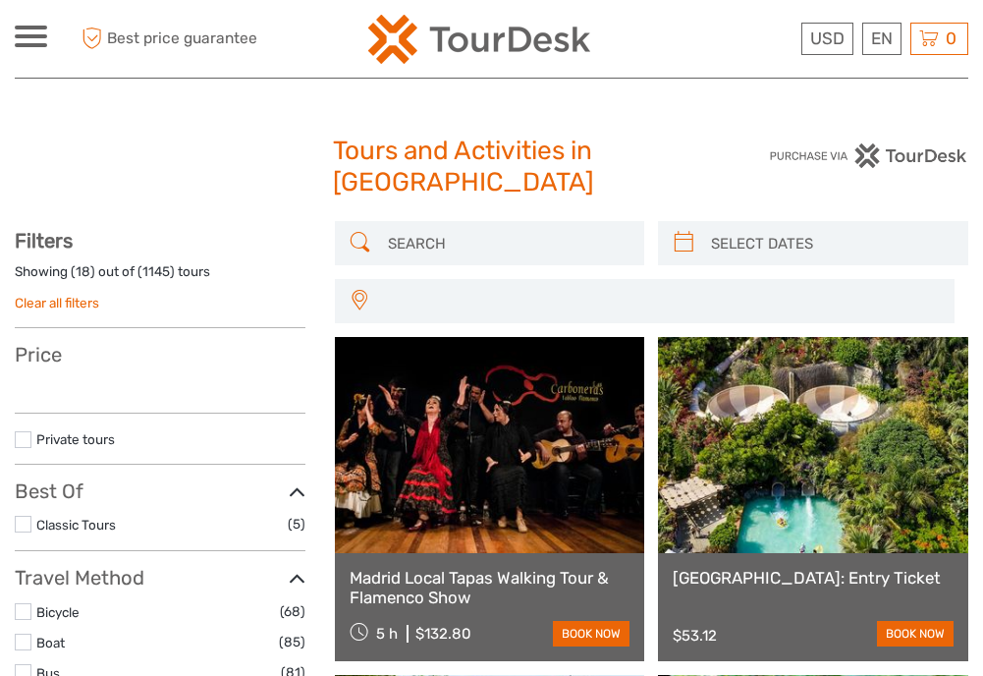
select select
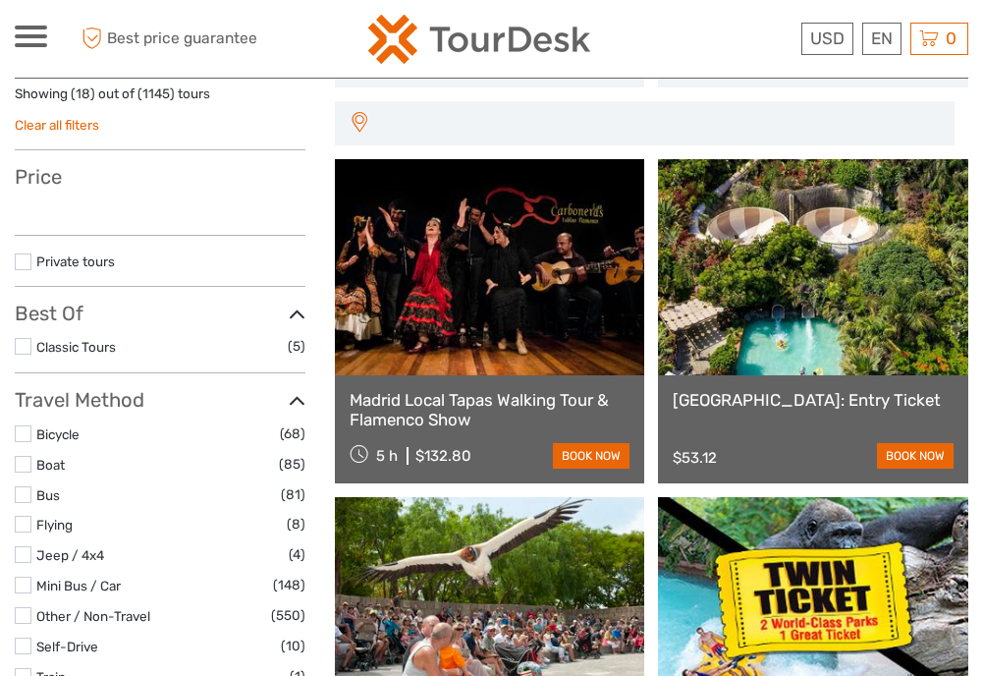
scroll to position [183, 0]
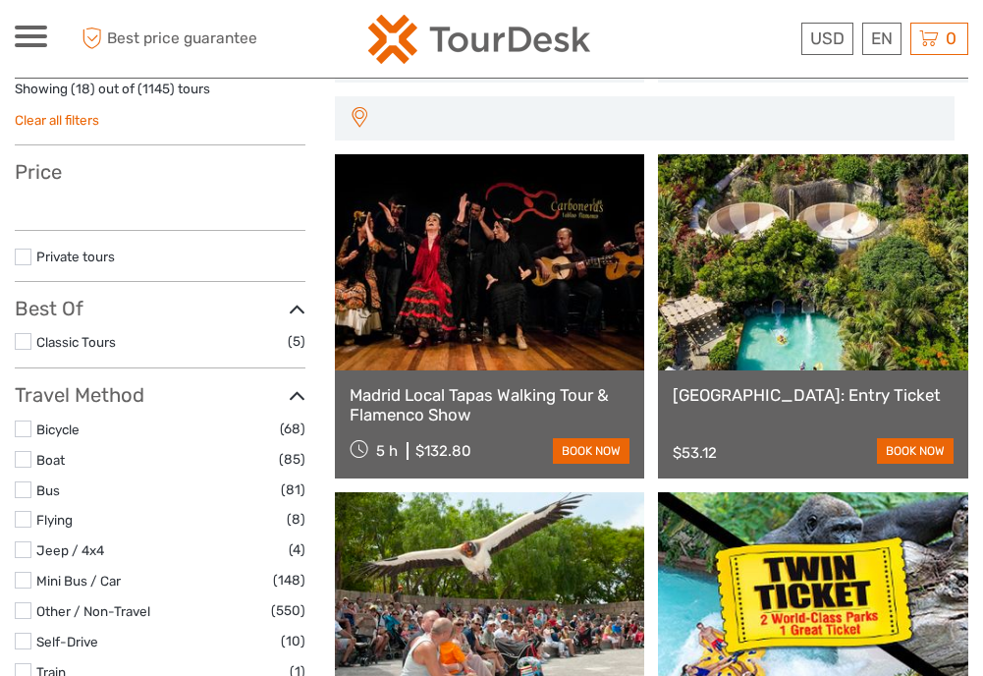
select select
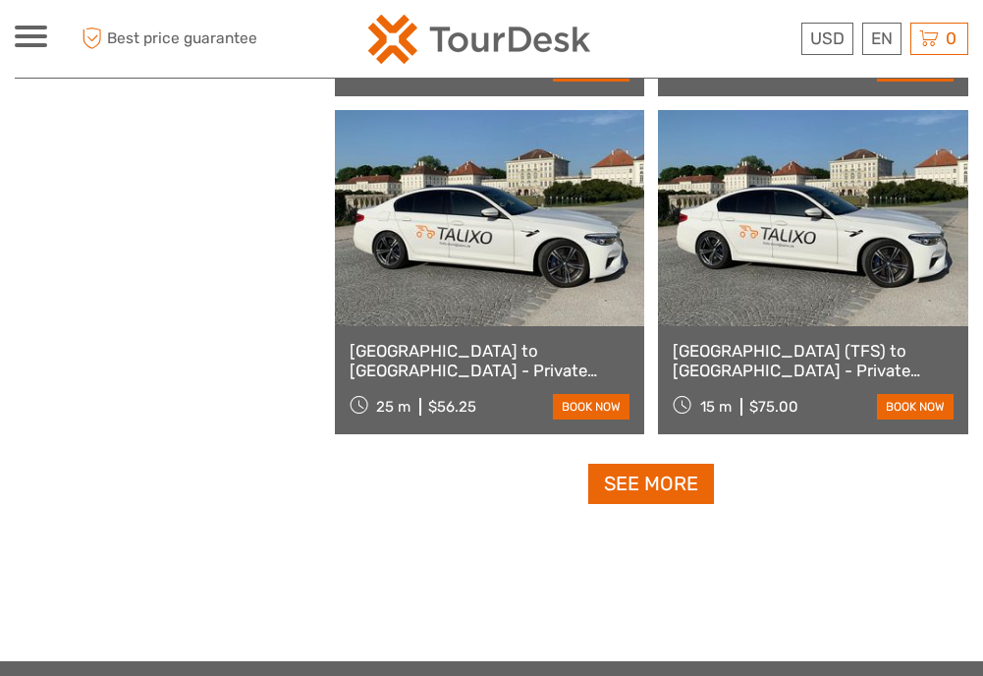
scroll to position [2944, 0]
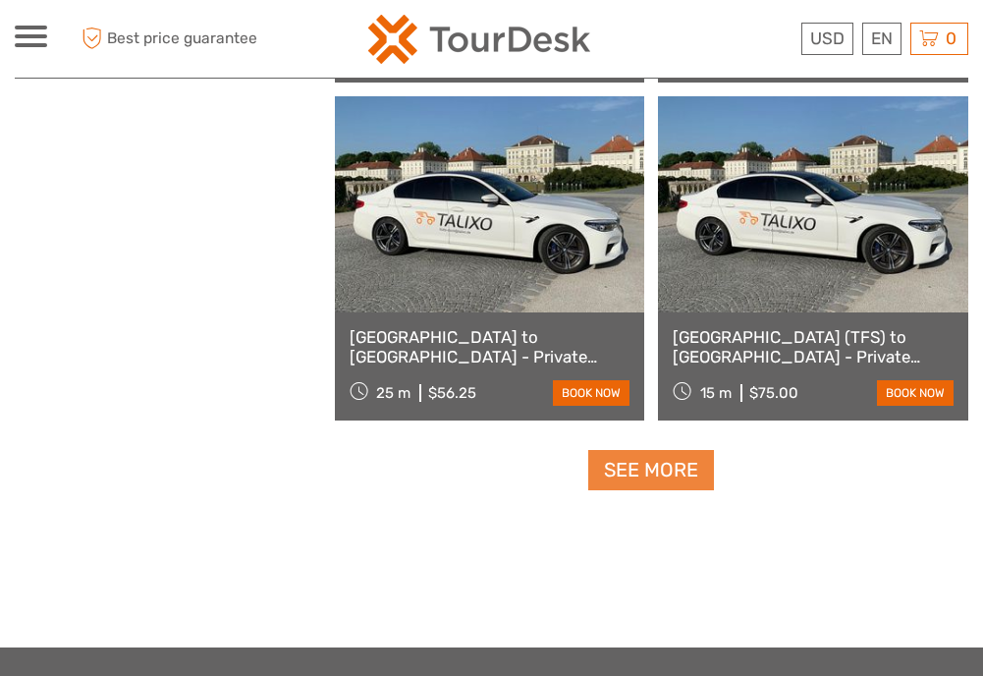
click at [699, 482] on link "See more" at bounding box center [651, 470] width 126 height 40
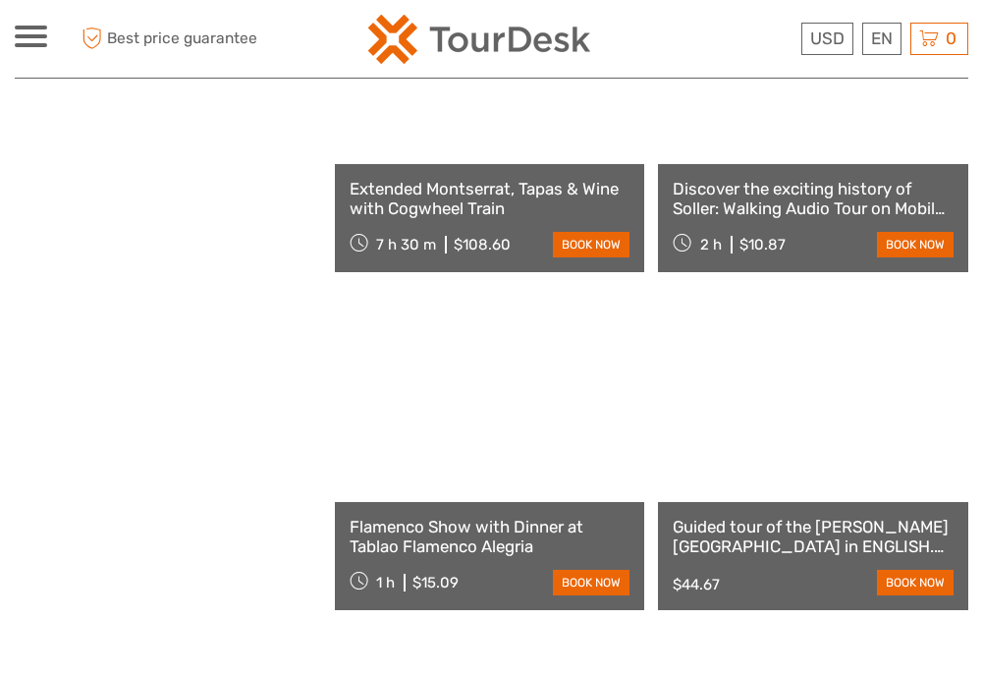
scroll to position [5122, 0]
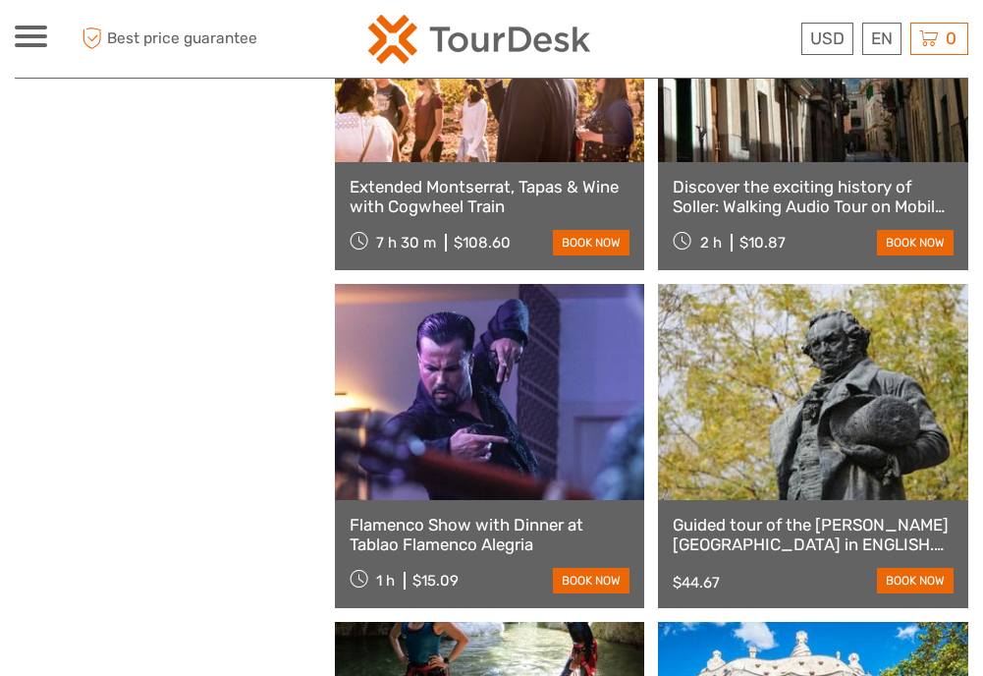
click at [470, 212] on link "Extended Montserrat, Tapas & Wine with Cogwheel Train" at bounding box center [490, 197] width 281 height 40
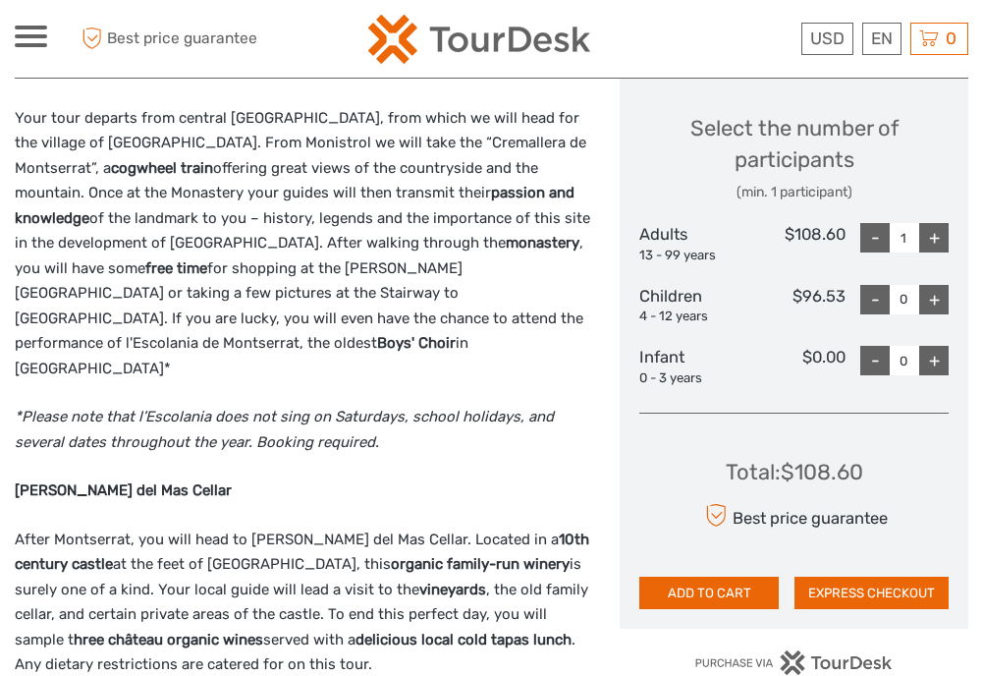
scroll to position [821, 0]
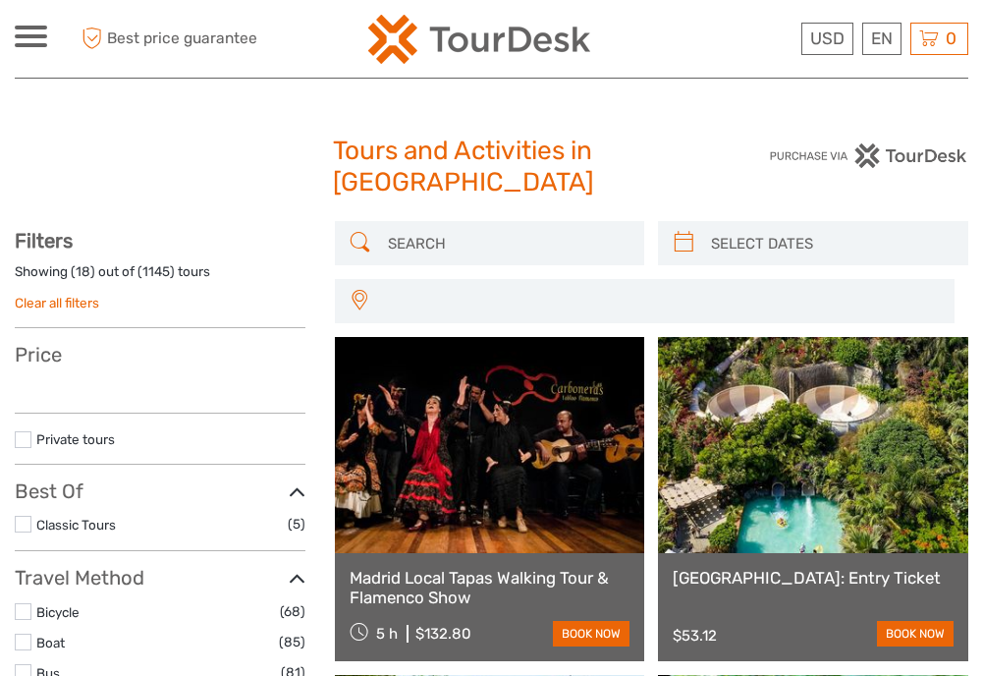
select select
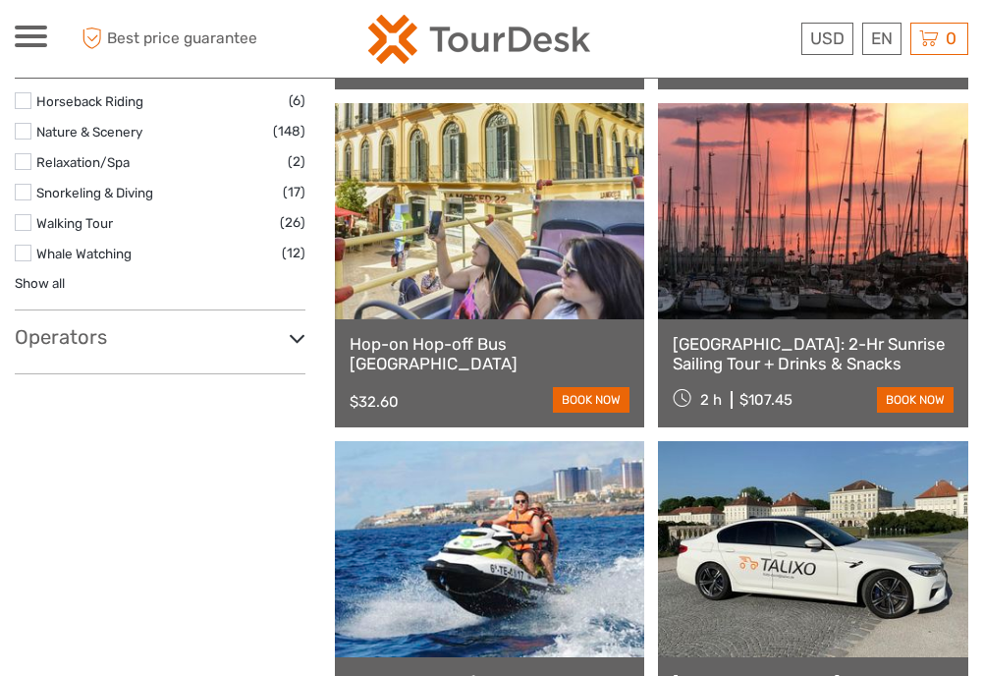
select select
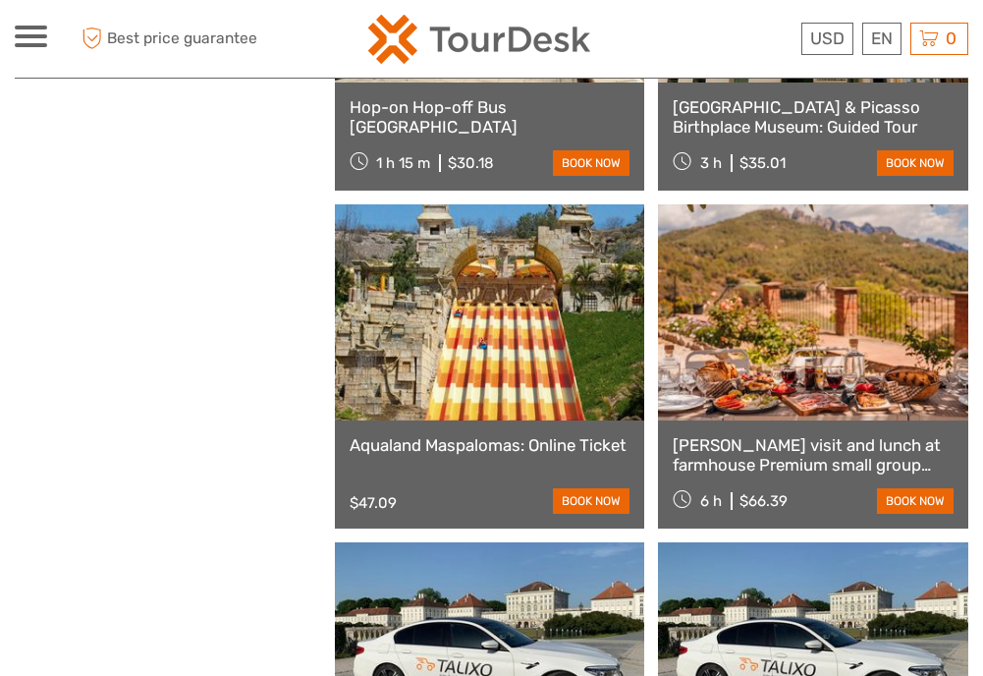
scroll to position [2944, 0]
